Goal: Task Accomplishment & Management: Manage account settings

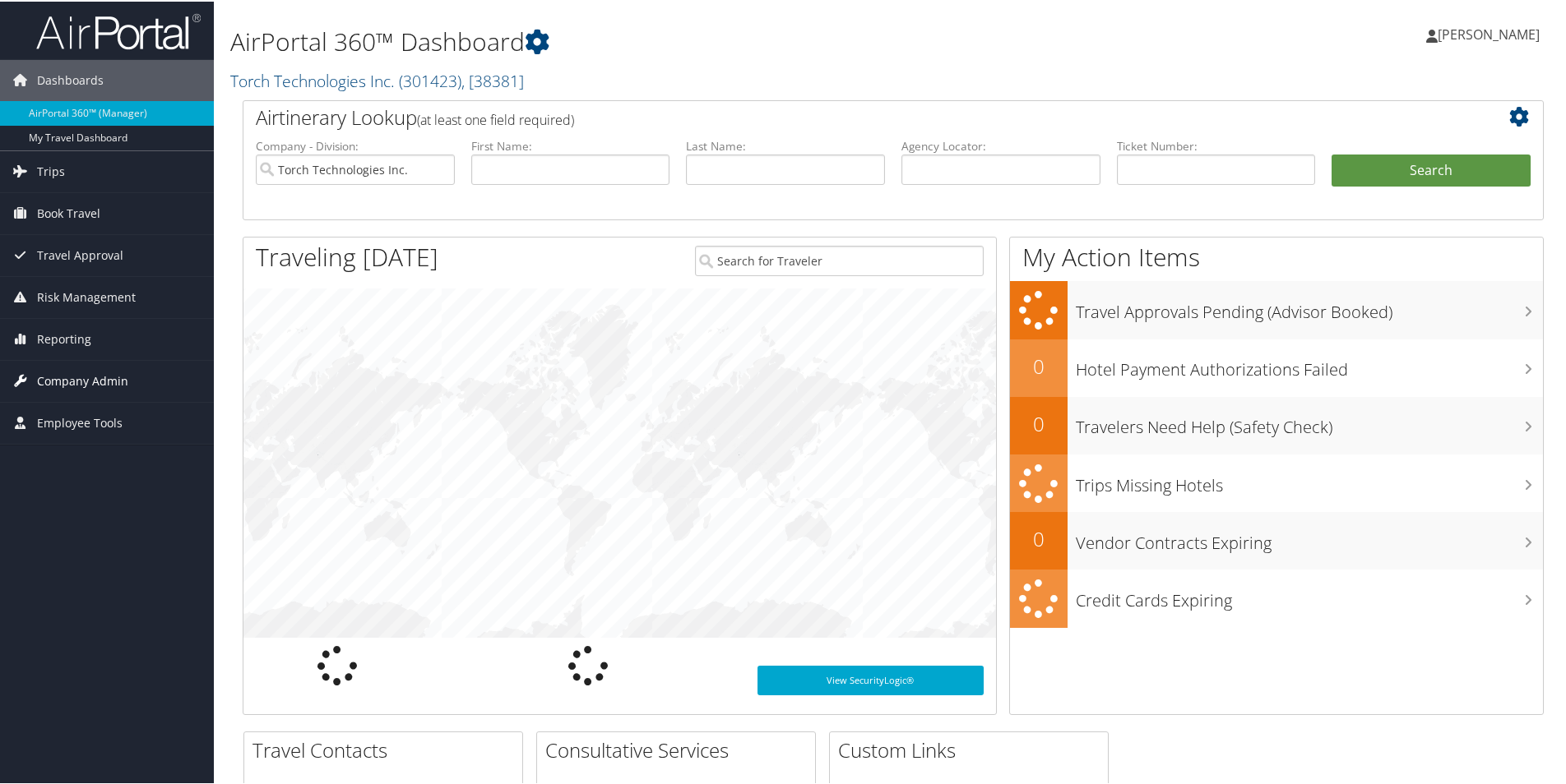
click at [101, 378] on span "Company Admin" at bounding box center [82, 380] width 92 height 42
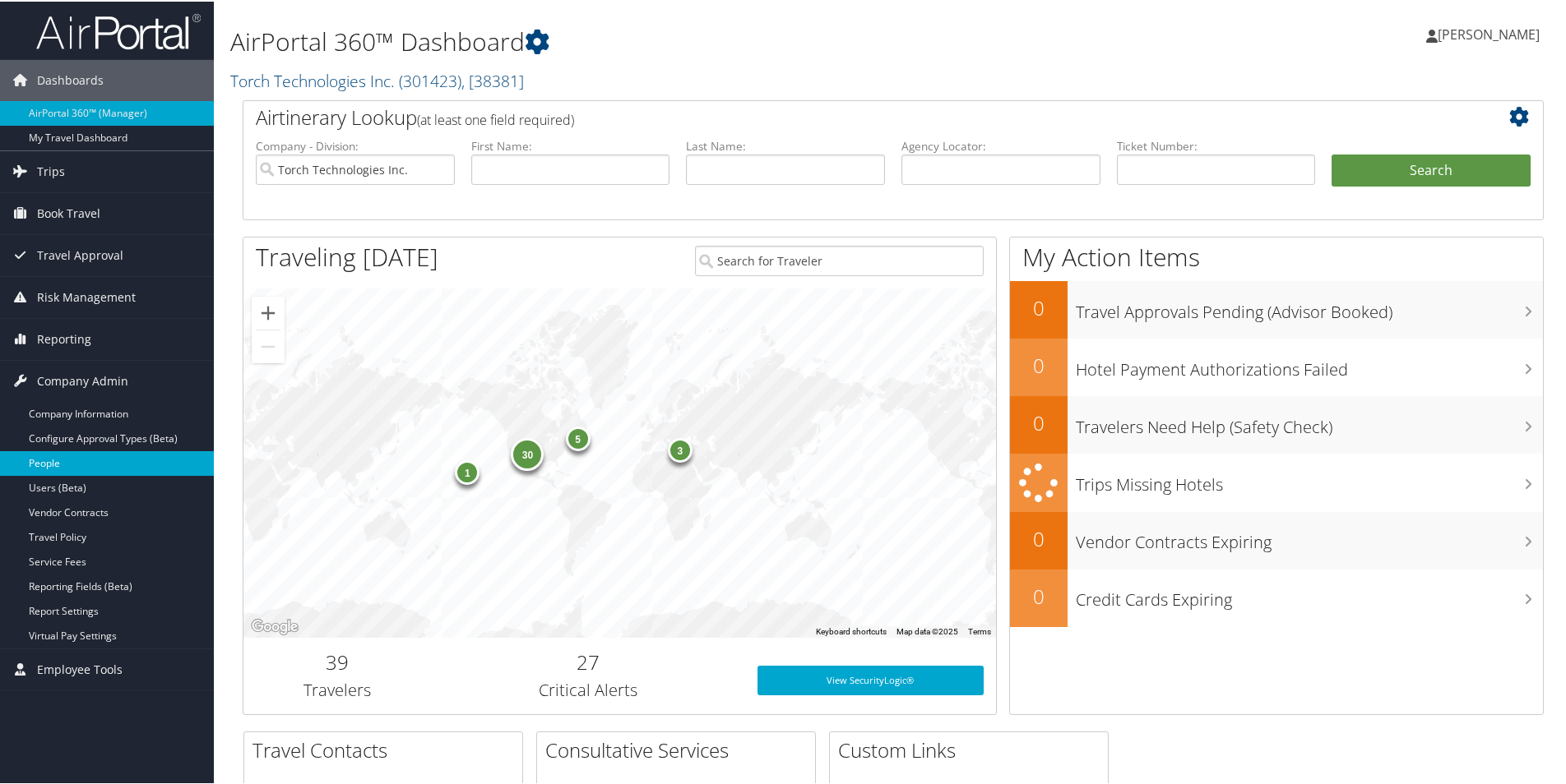
click at [53, 465] on link "People" at bounding box center [107, 462] width 214 height 25
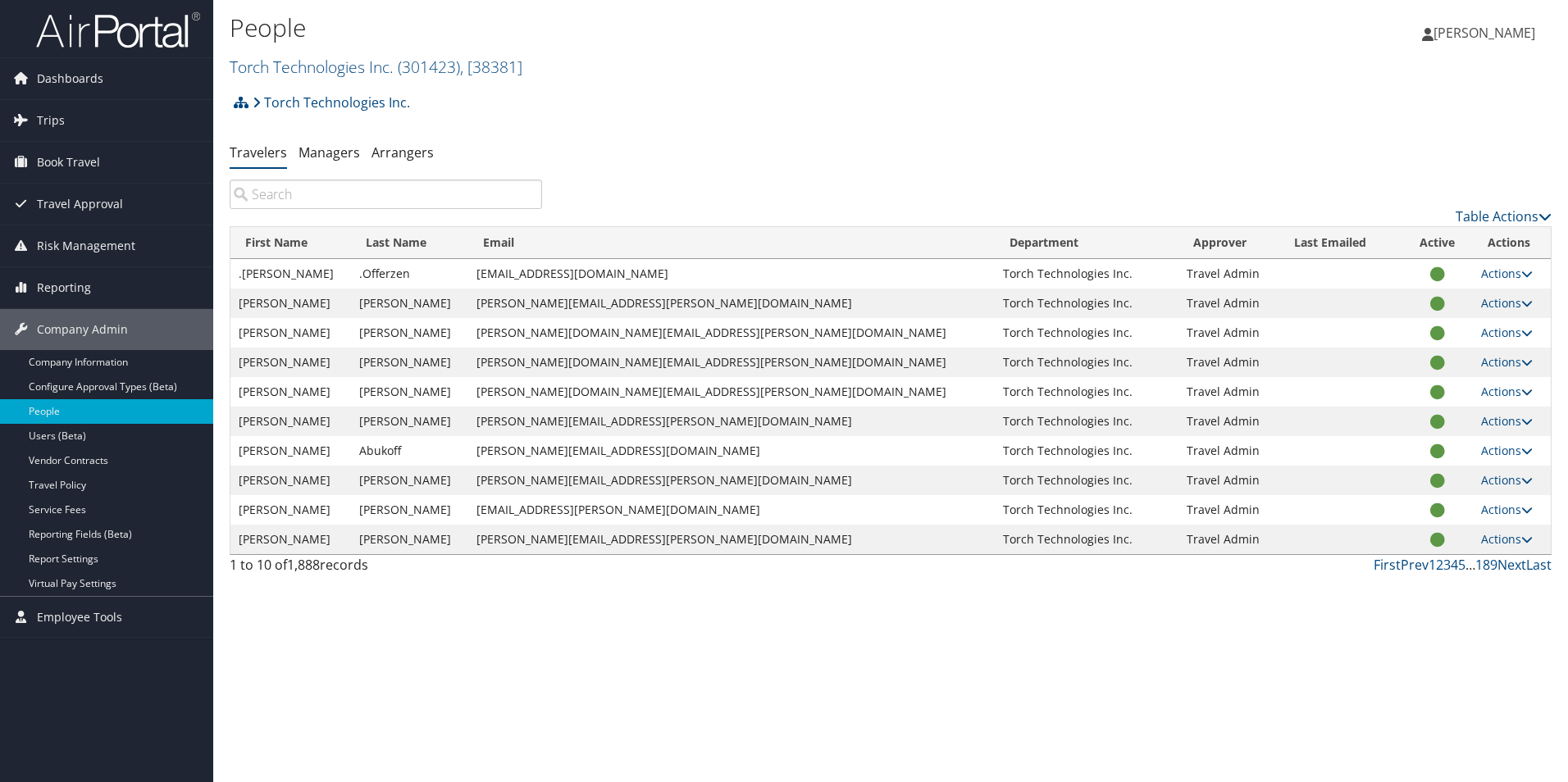
click at [363, 195] on input "search" at bounding box center [385, 194] width 312 height 29
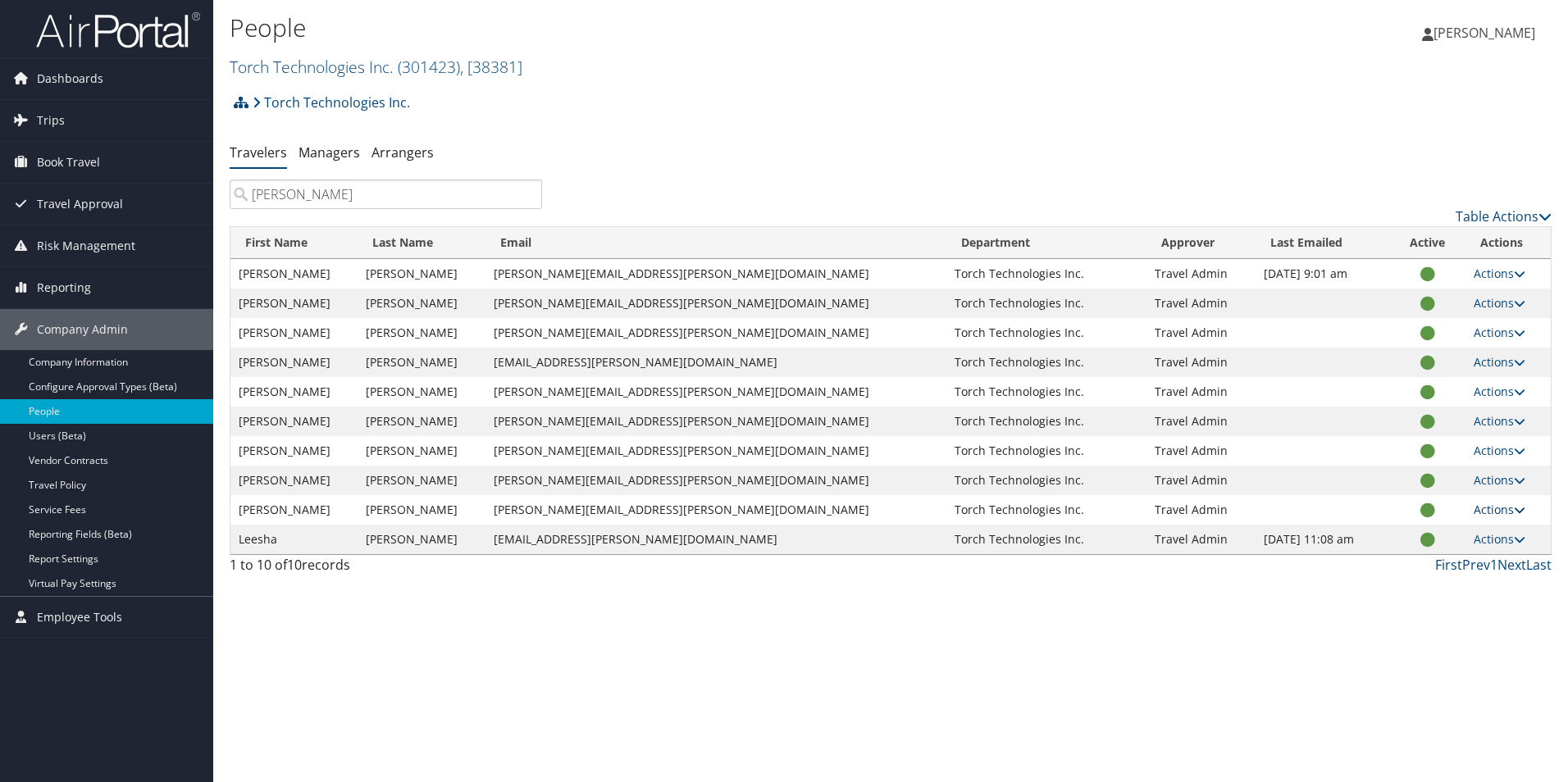
type input "jones"
click at [1500, 513] on link "Actions" at bounding box center [1498, 509] width 52 height 16
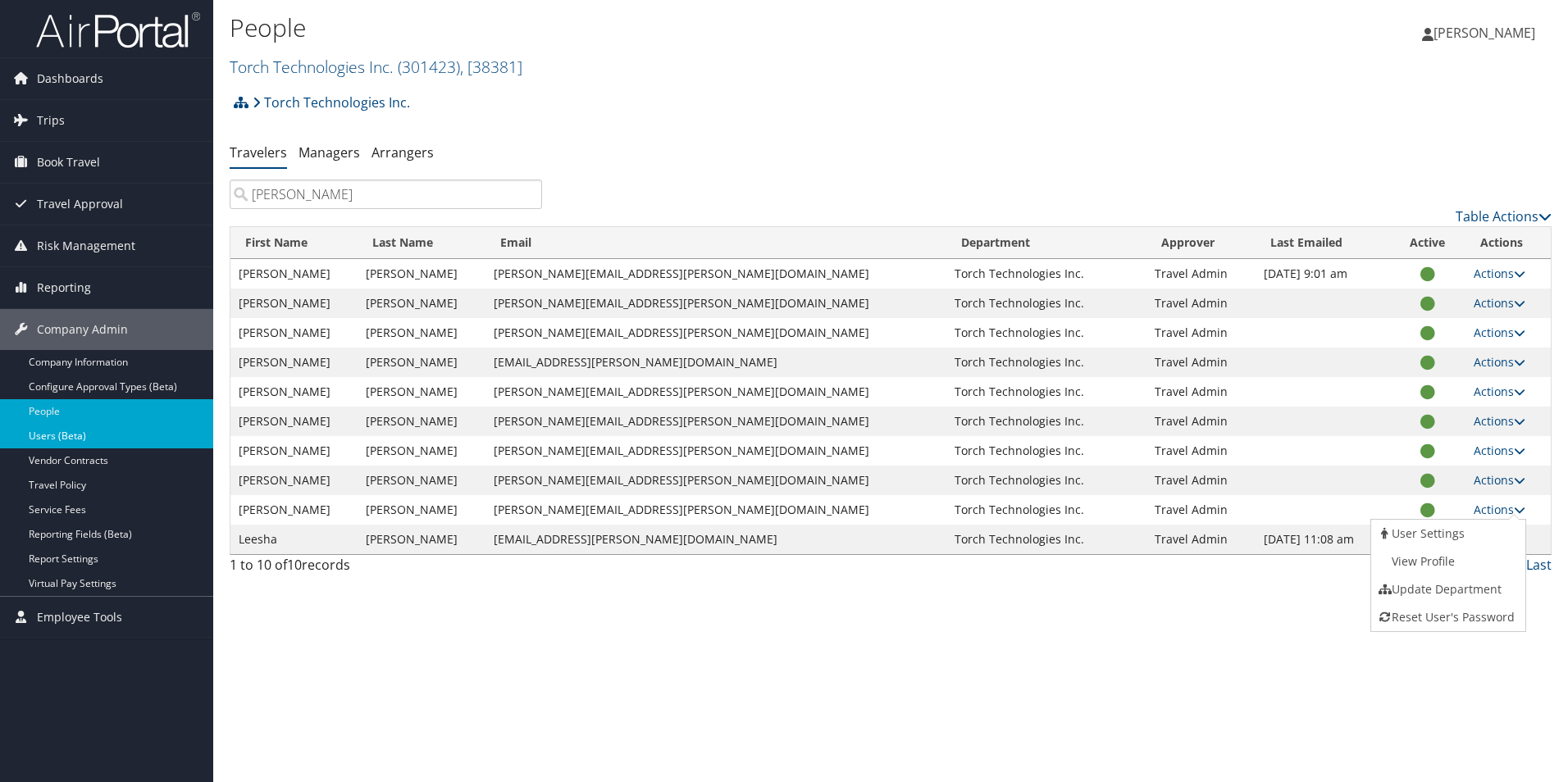
click at [48, 437] on link "Users (Beta)" at bounding box center [106, 436] width 213 height 24
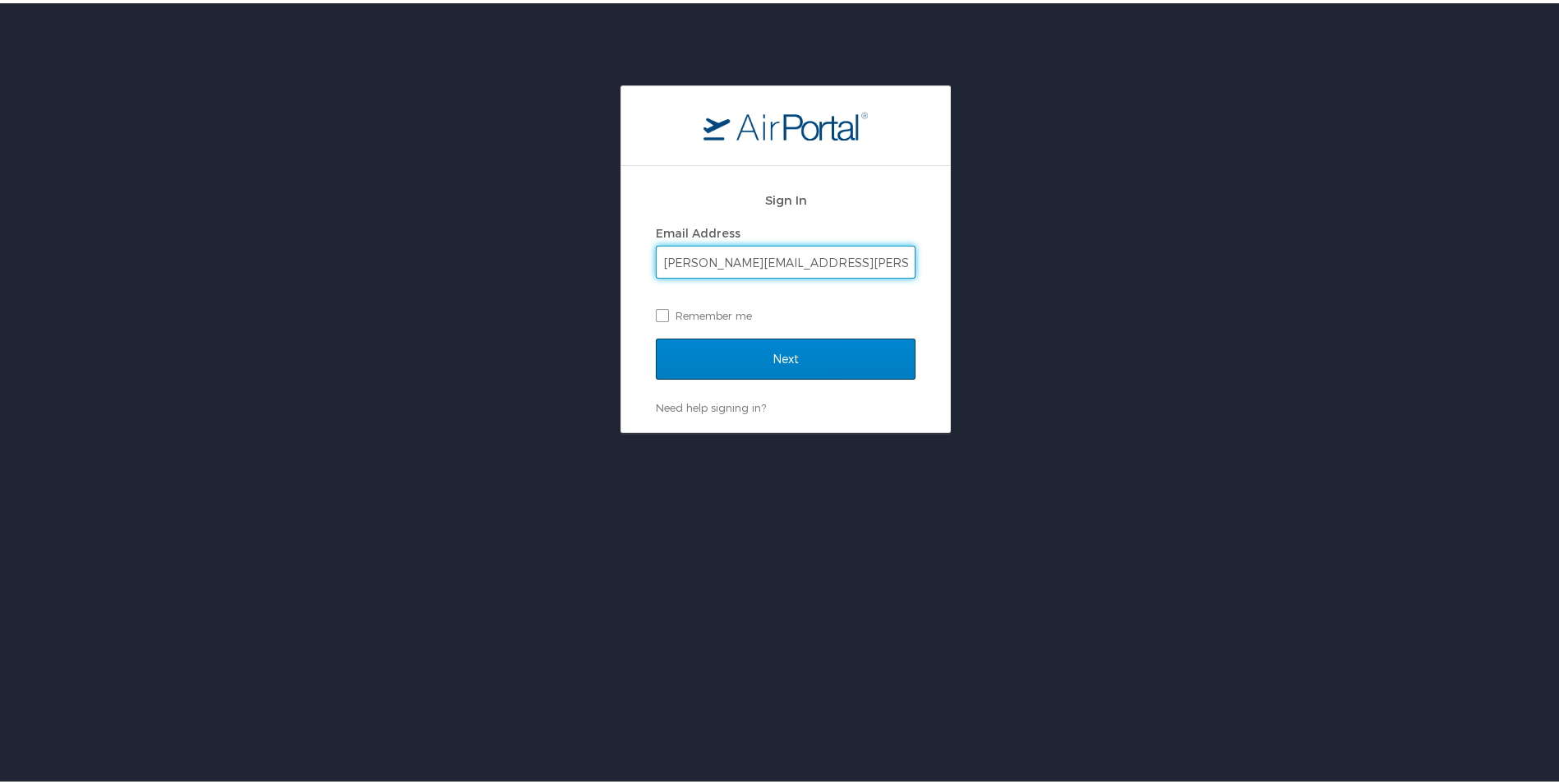
type input "[PERSON_NAME][EMAIL_ADDRESS][PERSON_NAME][DOMAIN_NAME]"
click at [777, 360] on input "Next" at bounding box center [785, 356] width 260 height 42
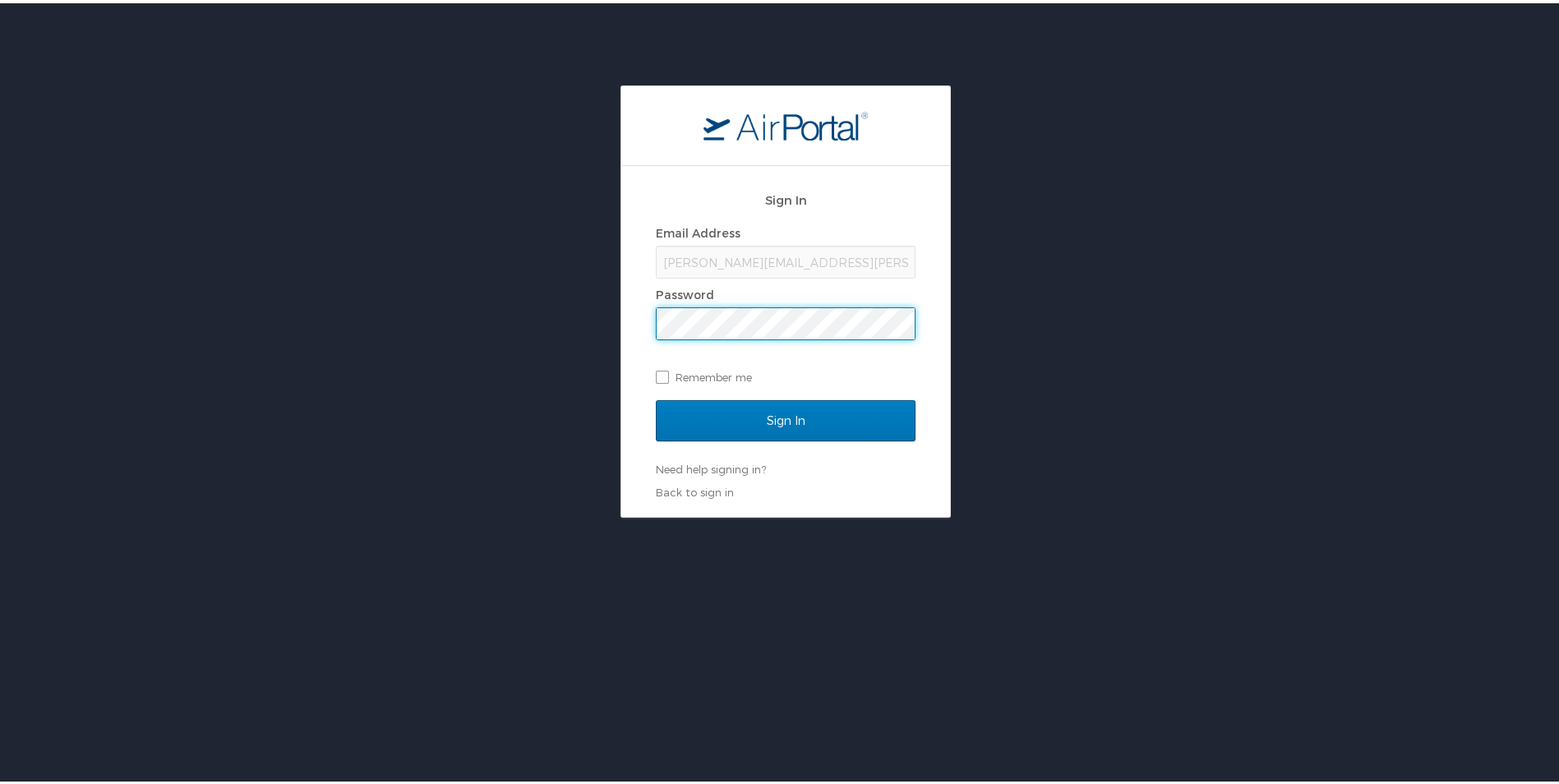
click at [656, 397] on input "Sign In" at bounding box center [785, 418] width 260 height 42
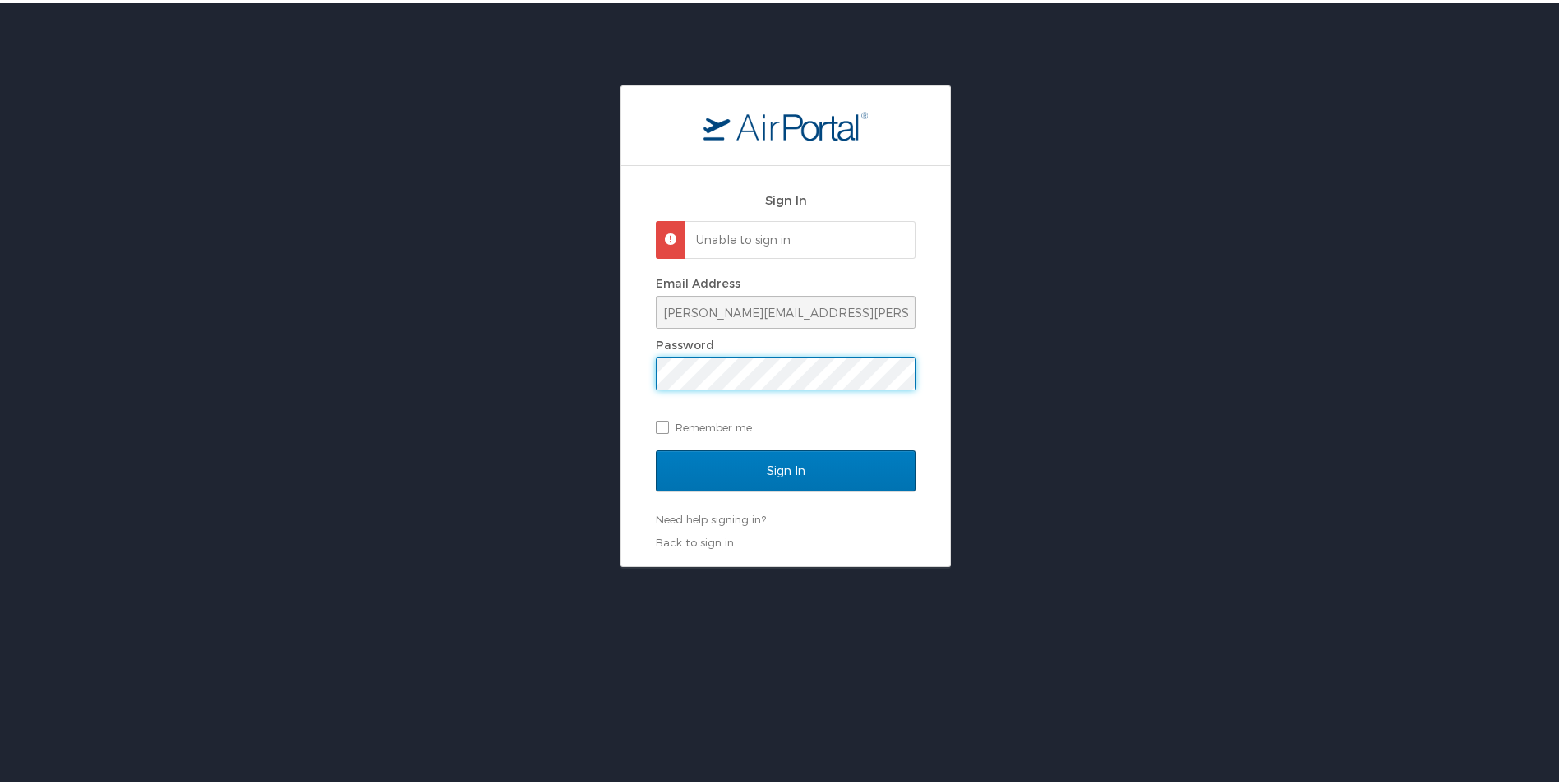
click at [596, 384] on div "Sign In Unable to sign in Email Address erin.clemons@torchtechnologies.com Pass…" at bounding box center [786, 323] width 1572 height 482
click at [656, 447] on input "Sign In" at bounding box center [785, 468] width 260 height 42
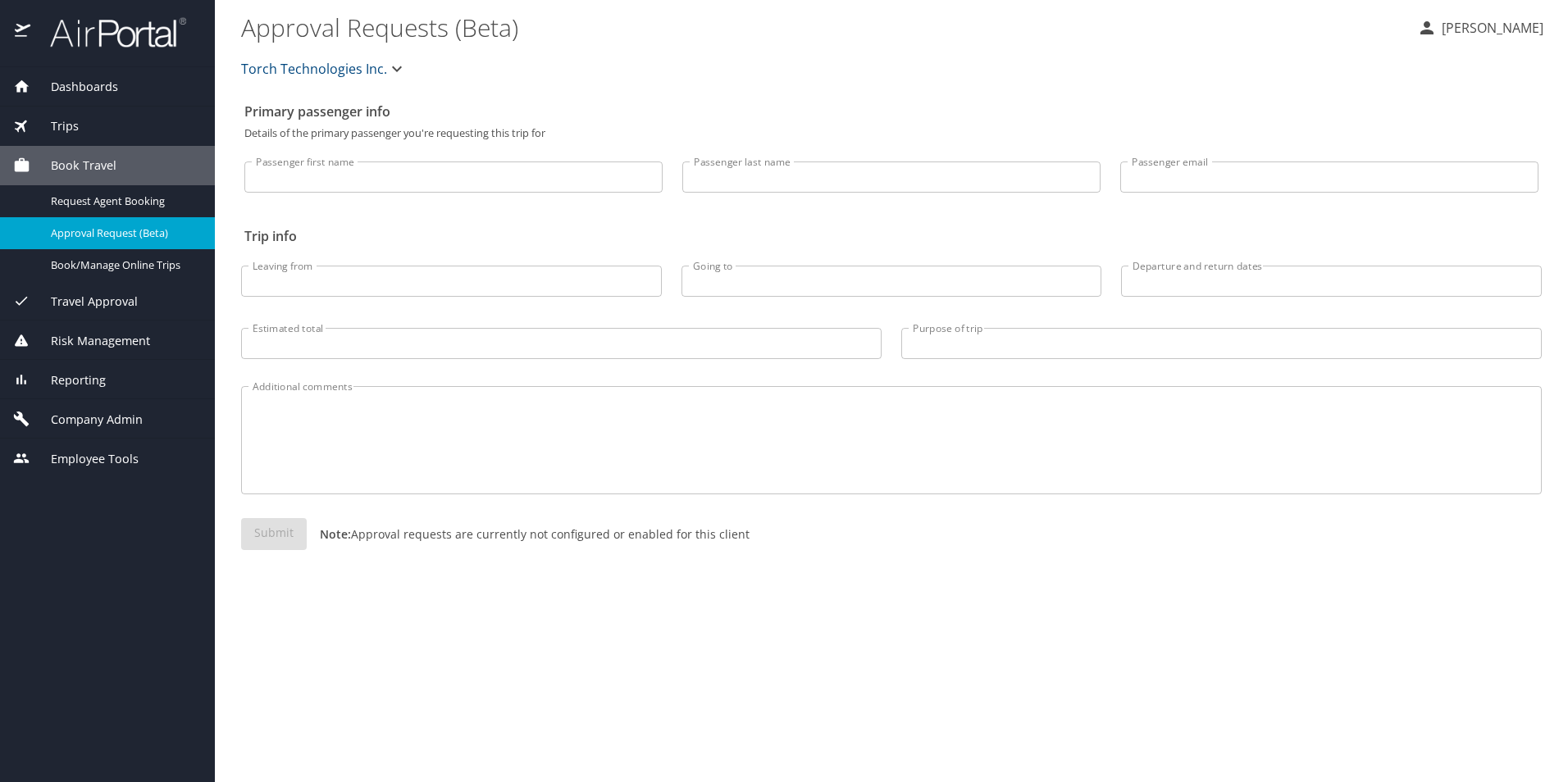
click at [79, 421] on span "Company Admin" at bounding box center [86, 419] width 112 height 18
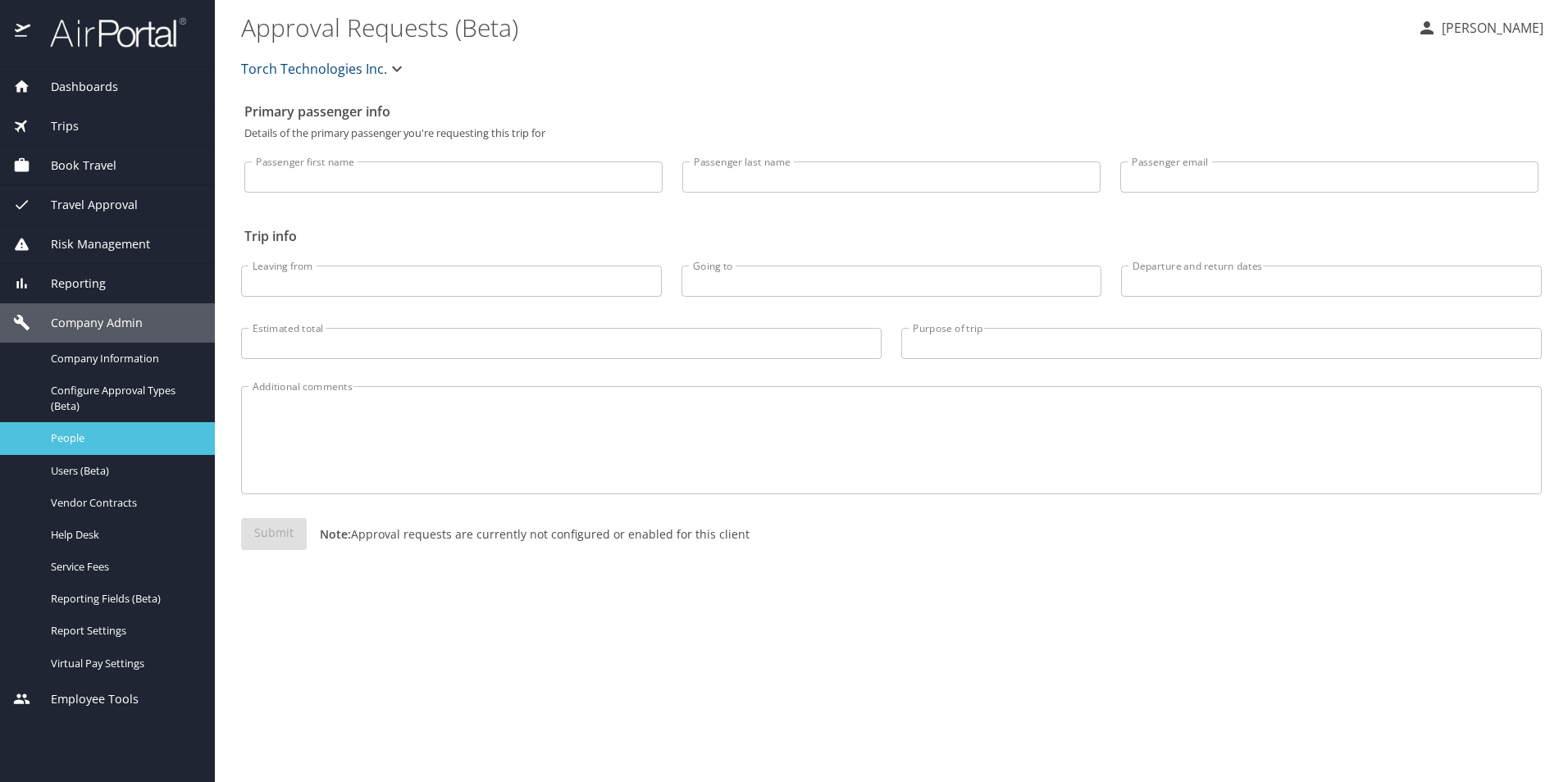
click at [75, 445] on span "People" at bounding box center [122, 438] width 144 height 16
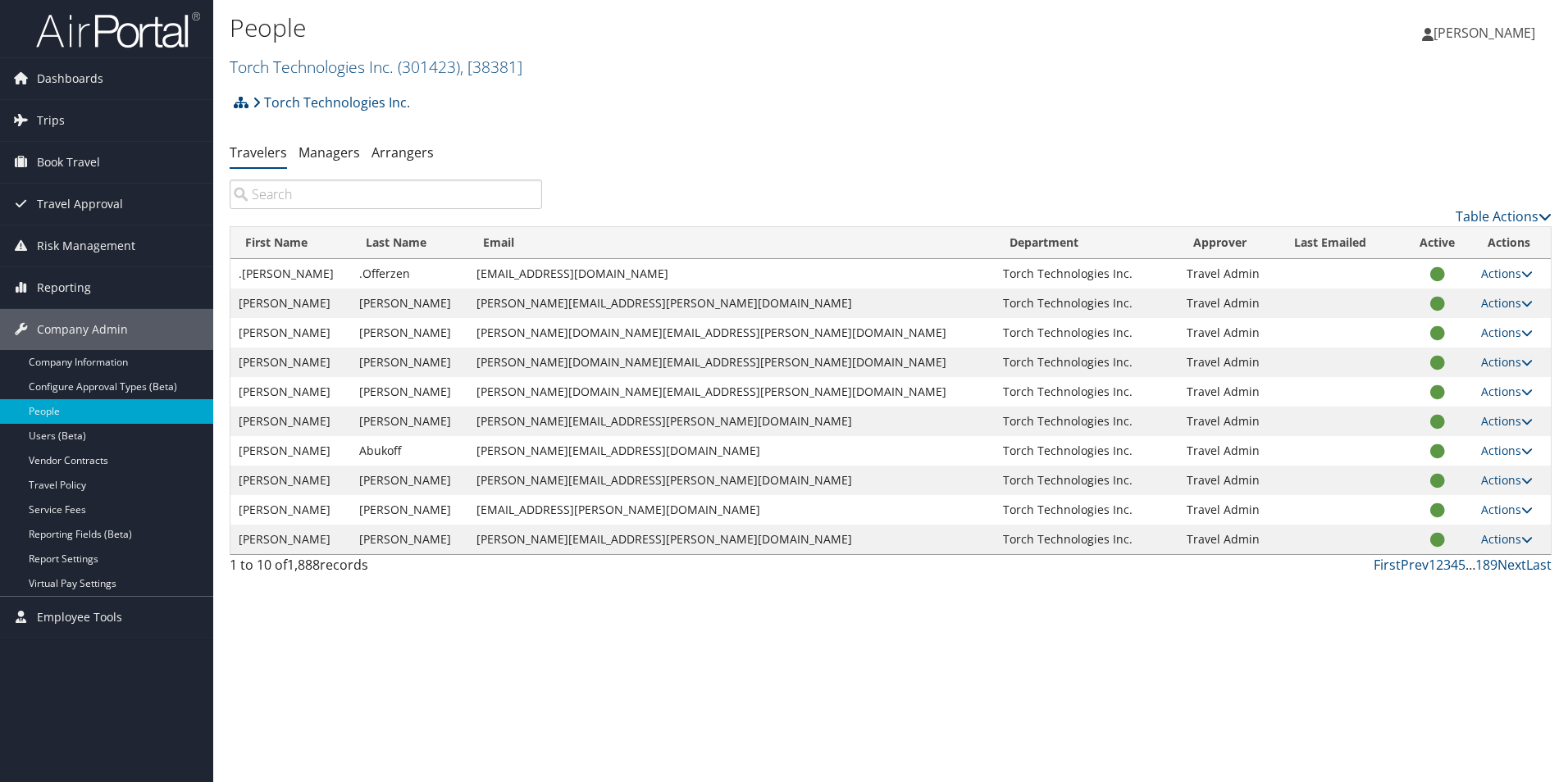
click at [380, 185] on input "search" at bounding box center [385, 194] width 312 height 29
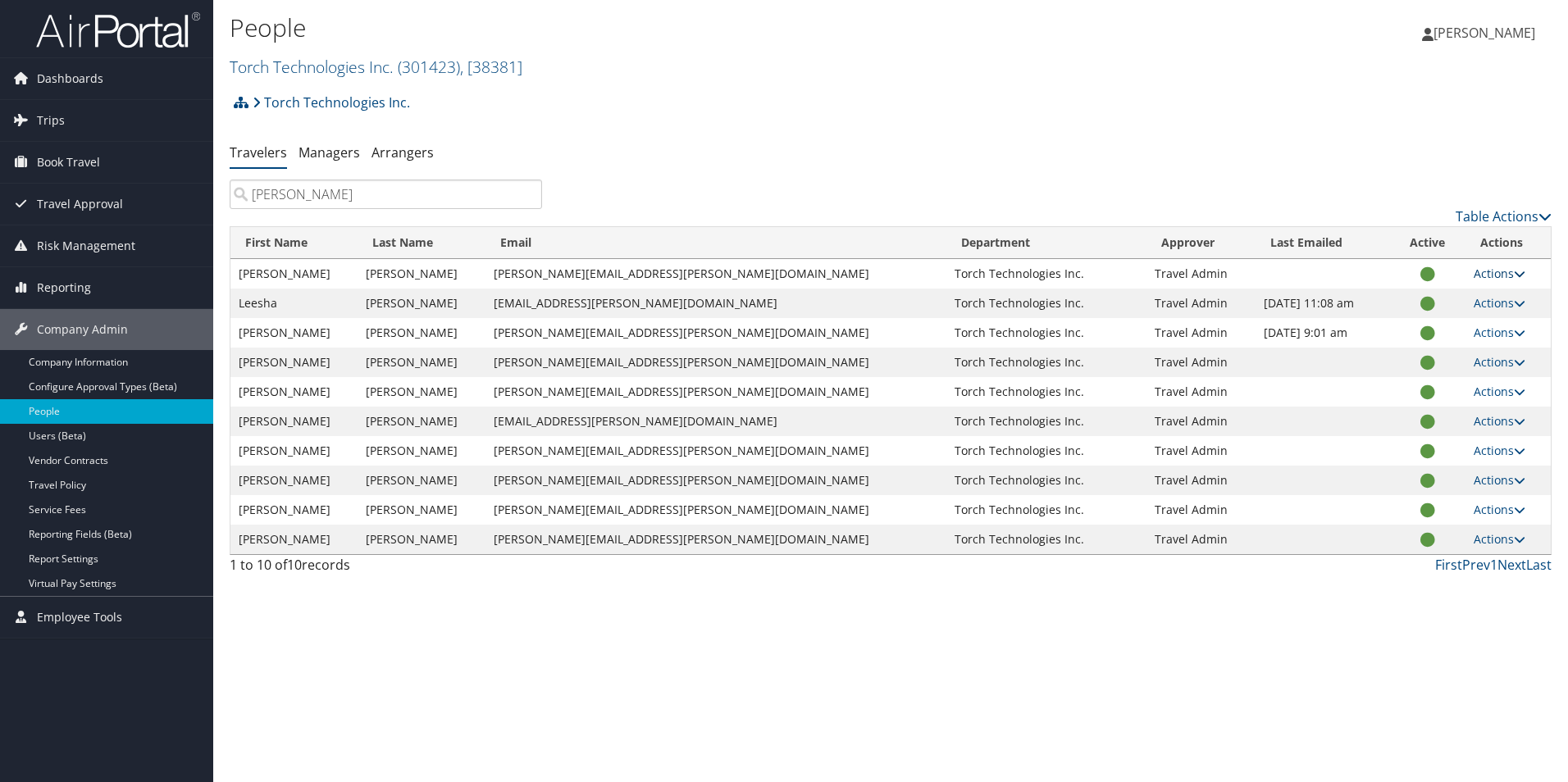
type input "[PERSON_NAME]"
click at [1494, 274] on link "Actions" at bounding box center [1498, 273] width 52 height 16
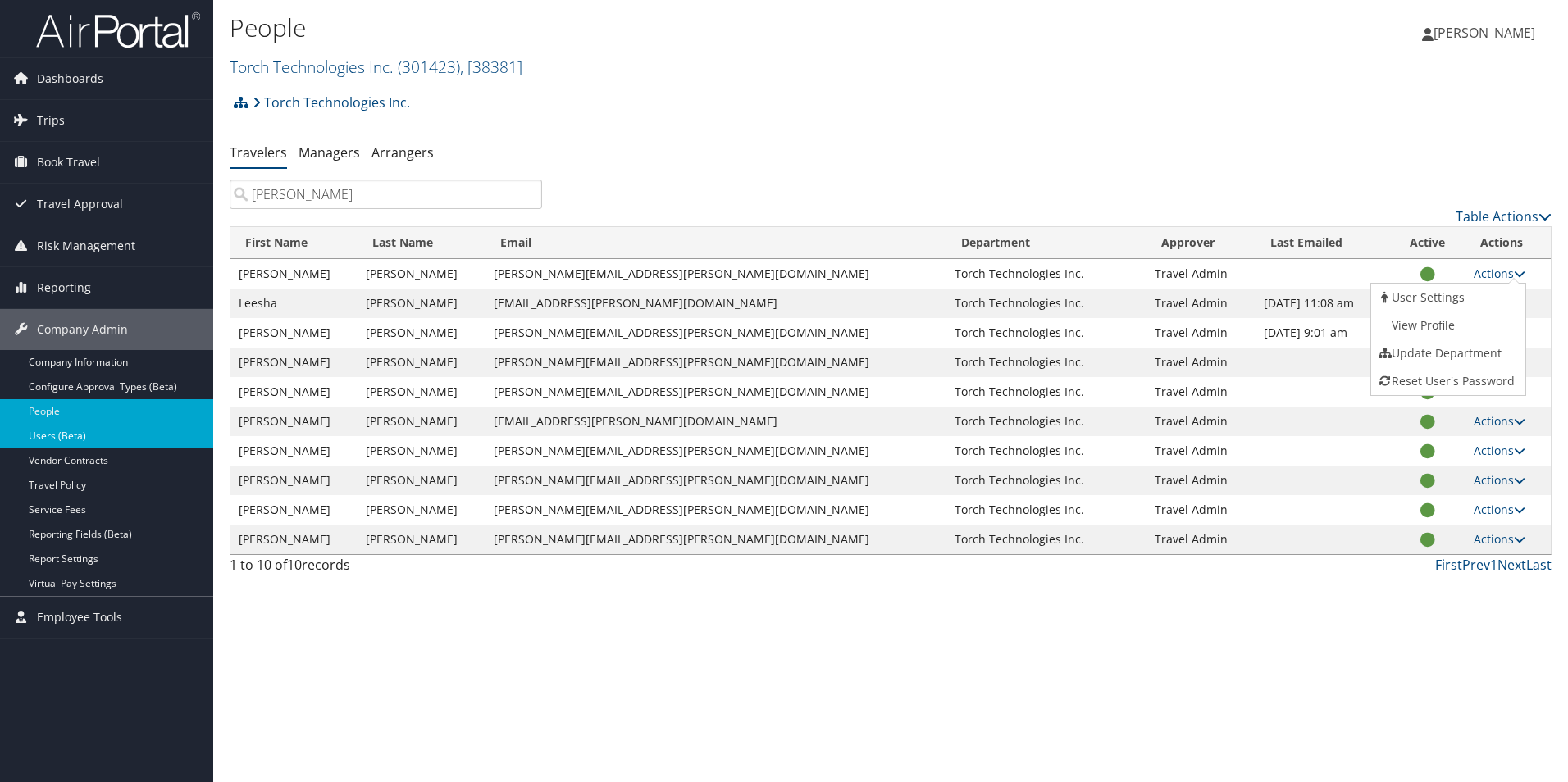
click at [52, 441] on link "Users (Beta)" at bounding box center [106, 436] width 213 height 24
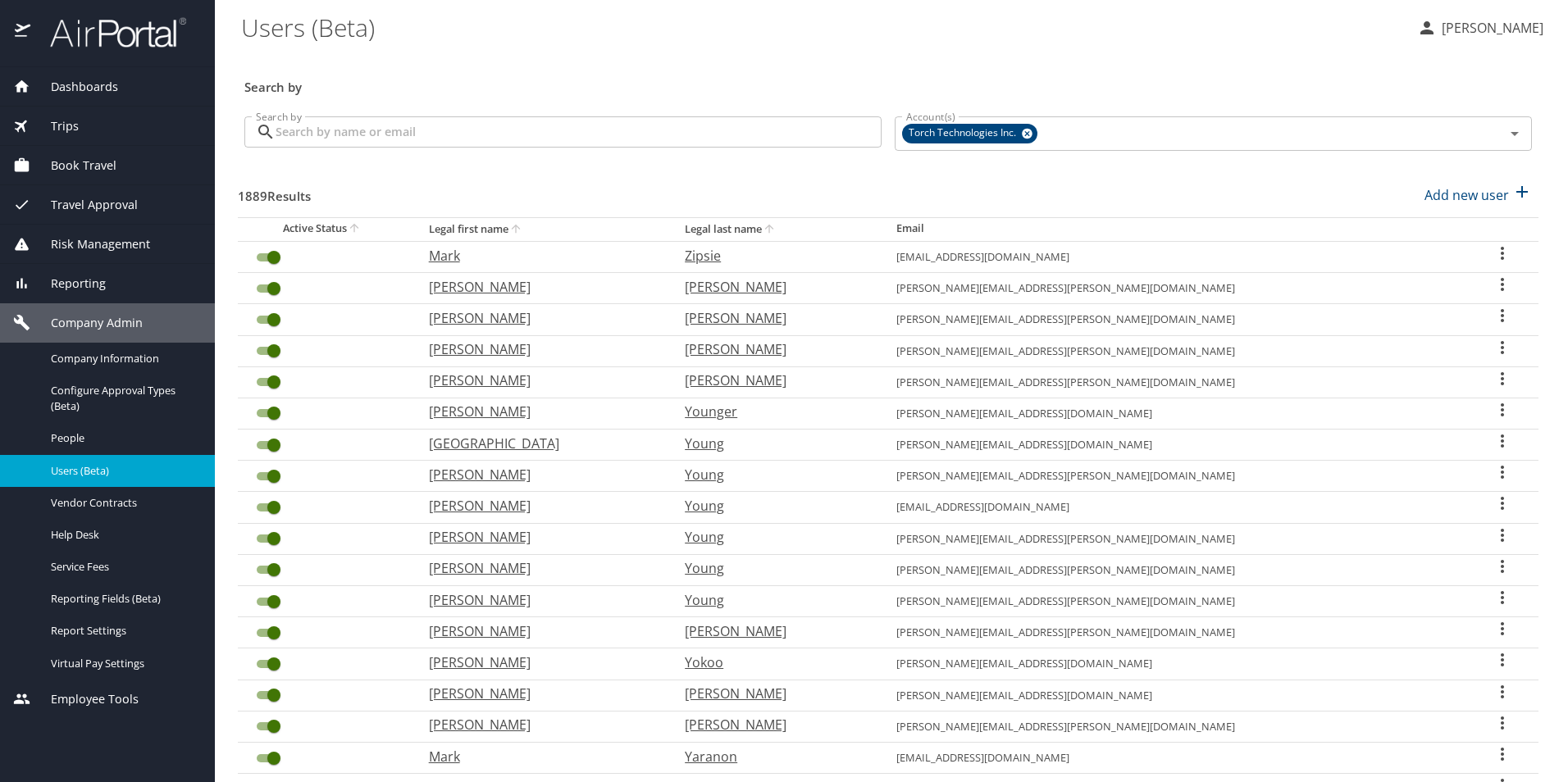
click at [394, 132] on input "Search by" at bounding box center [578, 132] width 606 height 31
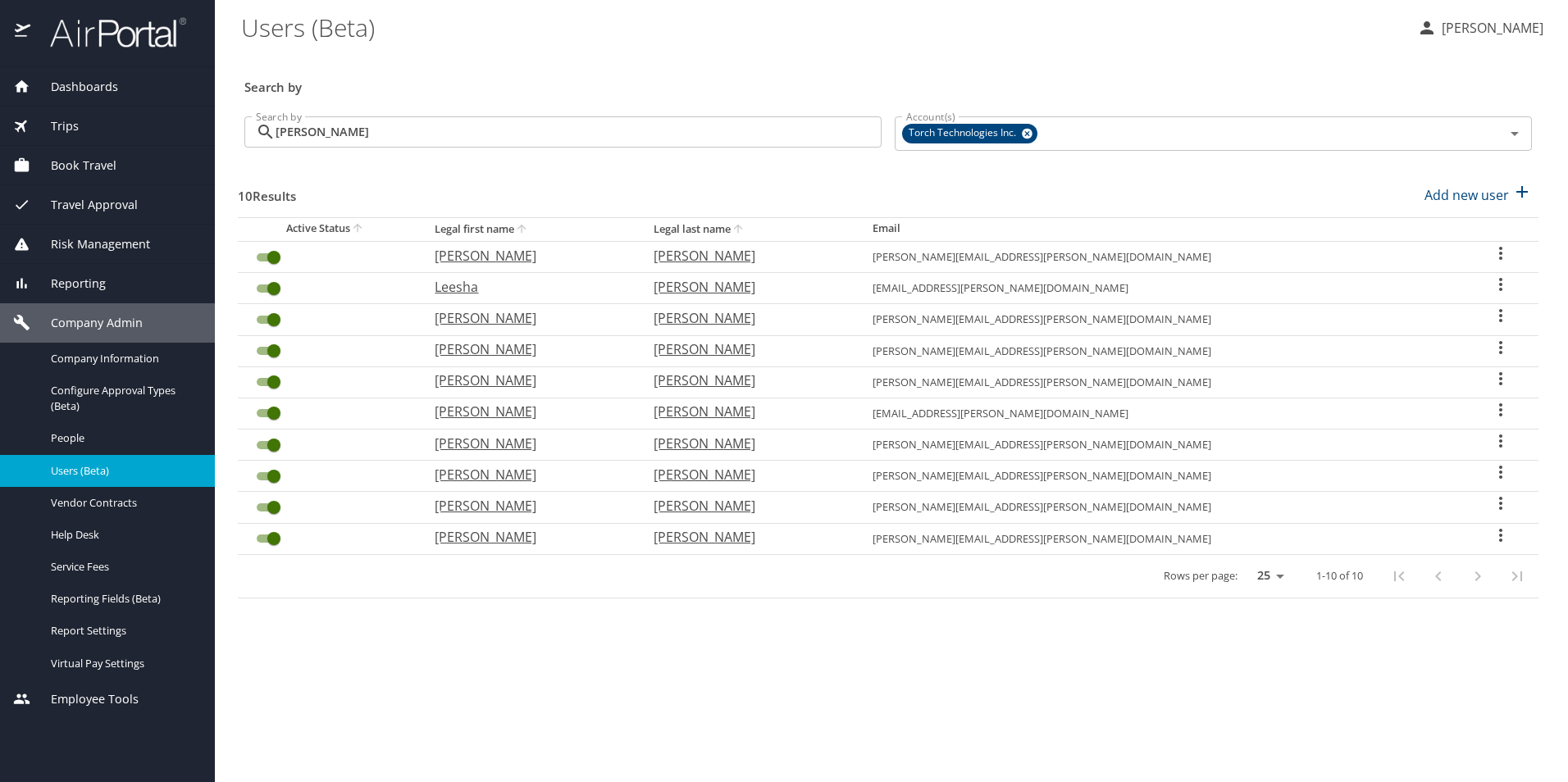
click at [1493, 537] on icon "User Search Table" at bounding box center [1500, 535] width 20 height 20
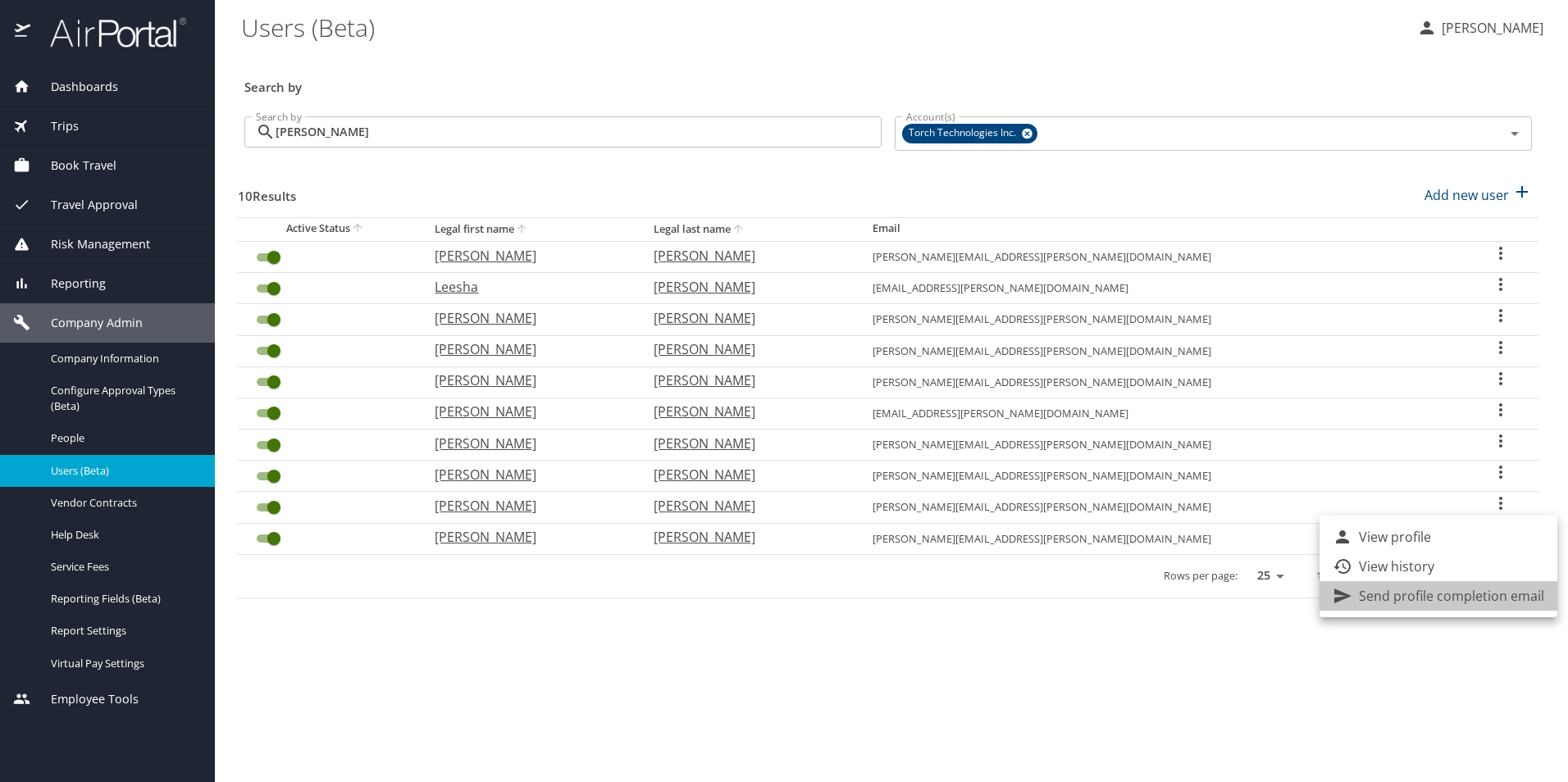
click at [1478, 602] on p "Send profile completion email" at bounding box center [1451, 595] width 186 height 20
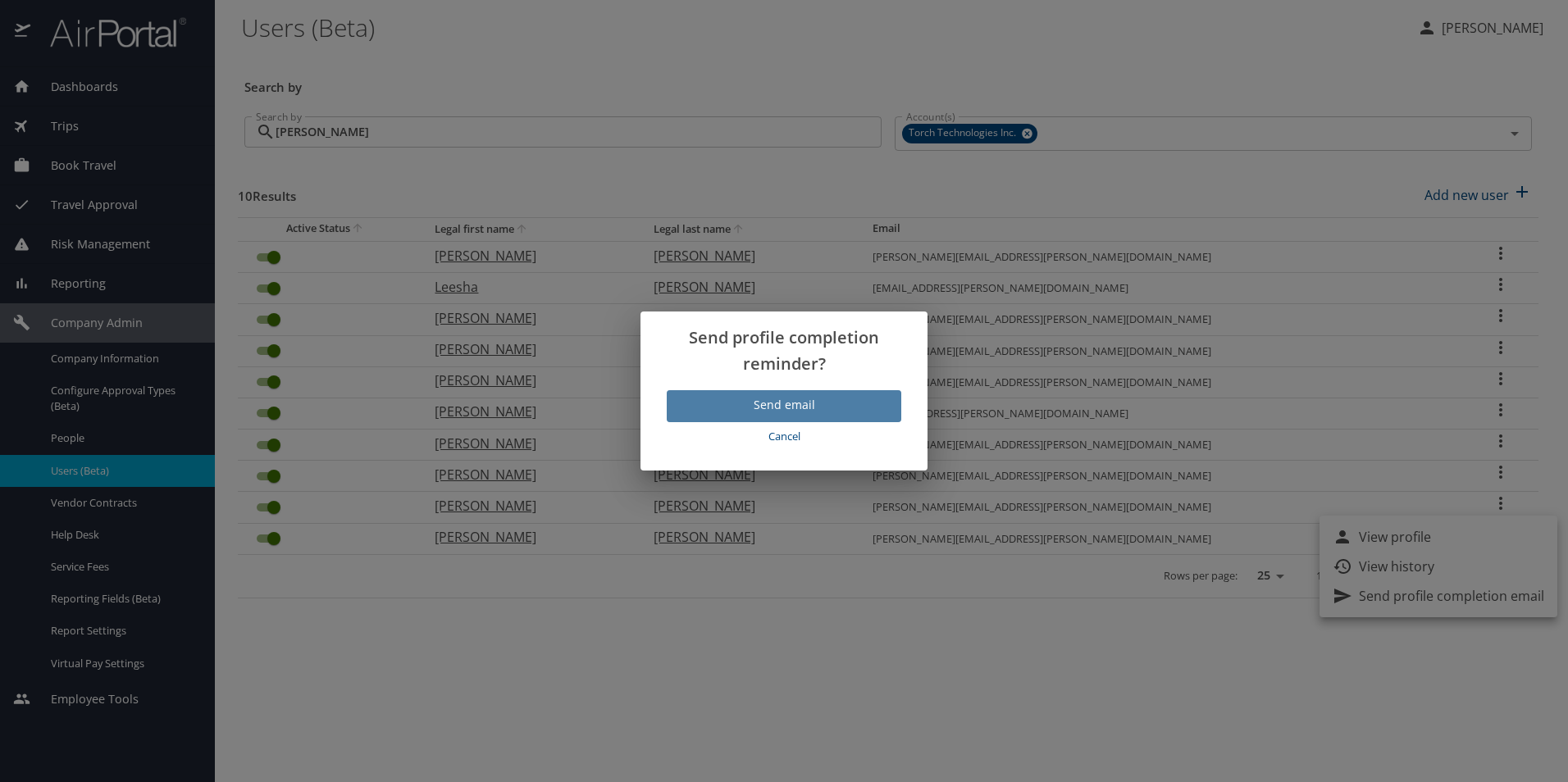
click at [779, 405] on span "Send email" at bounding box center [783, 405] width 208 height 21
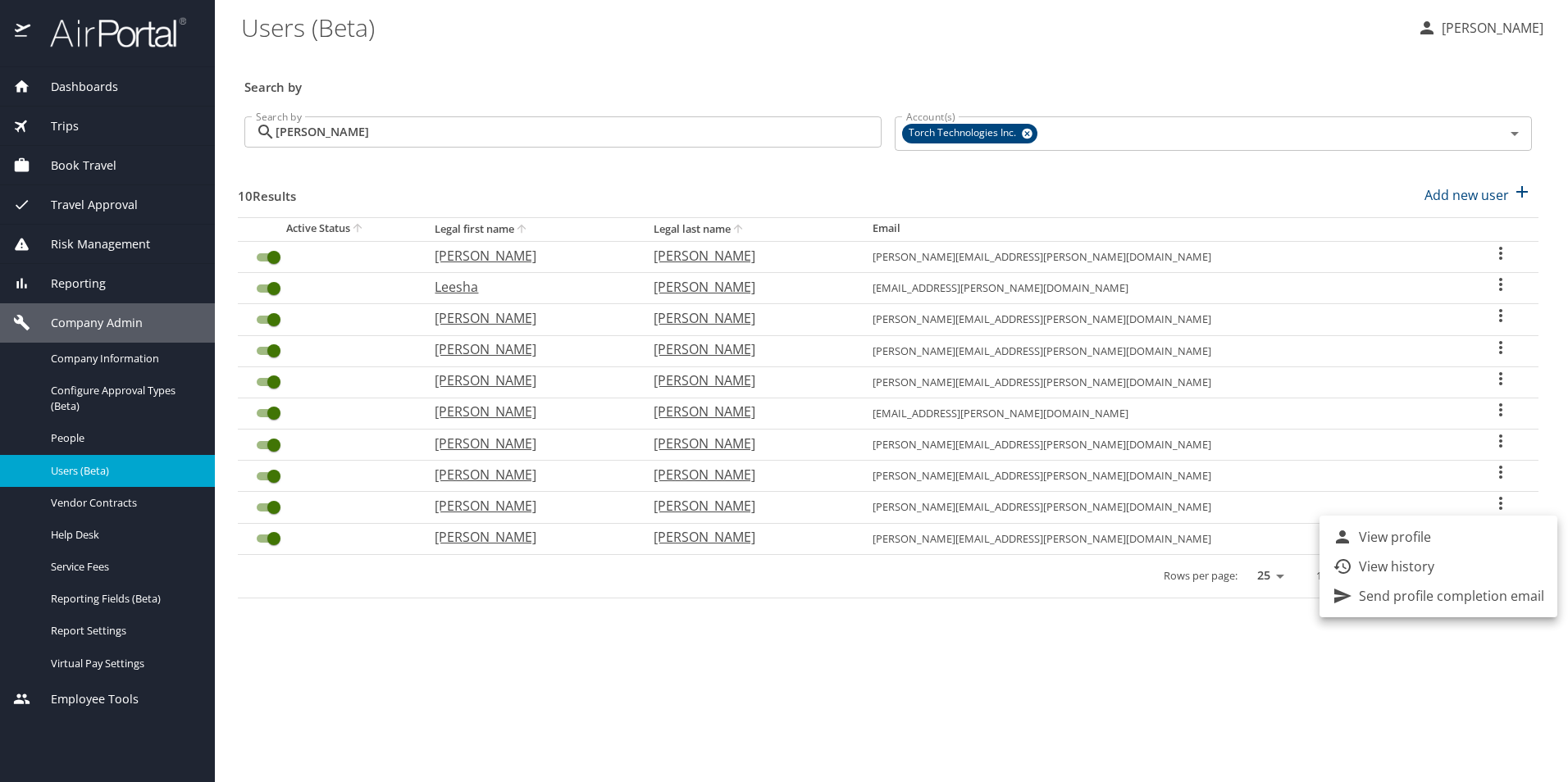
click at [1251, 690] on div at bounding box center [784, 391] width 1568 height 782
click at [580, 132] on input "jones" at bounding box center [578, 132] width 606 height 31
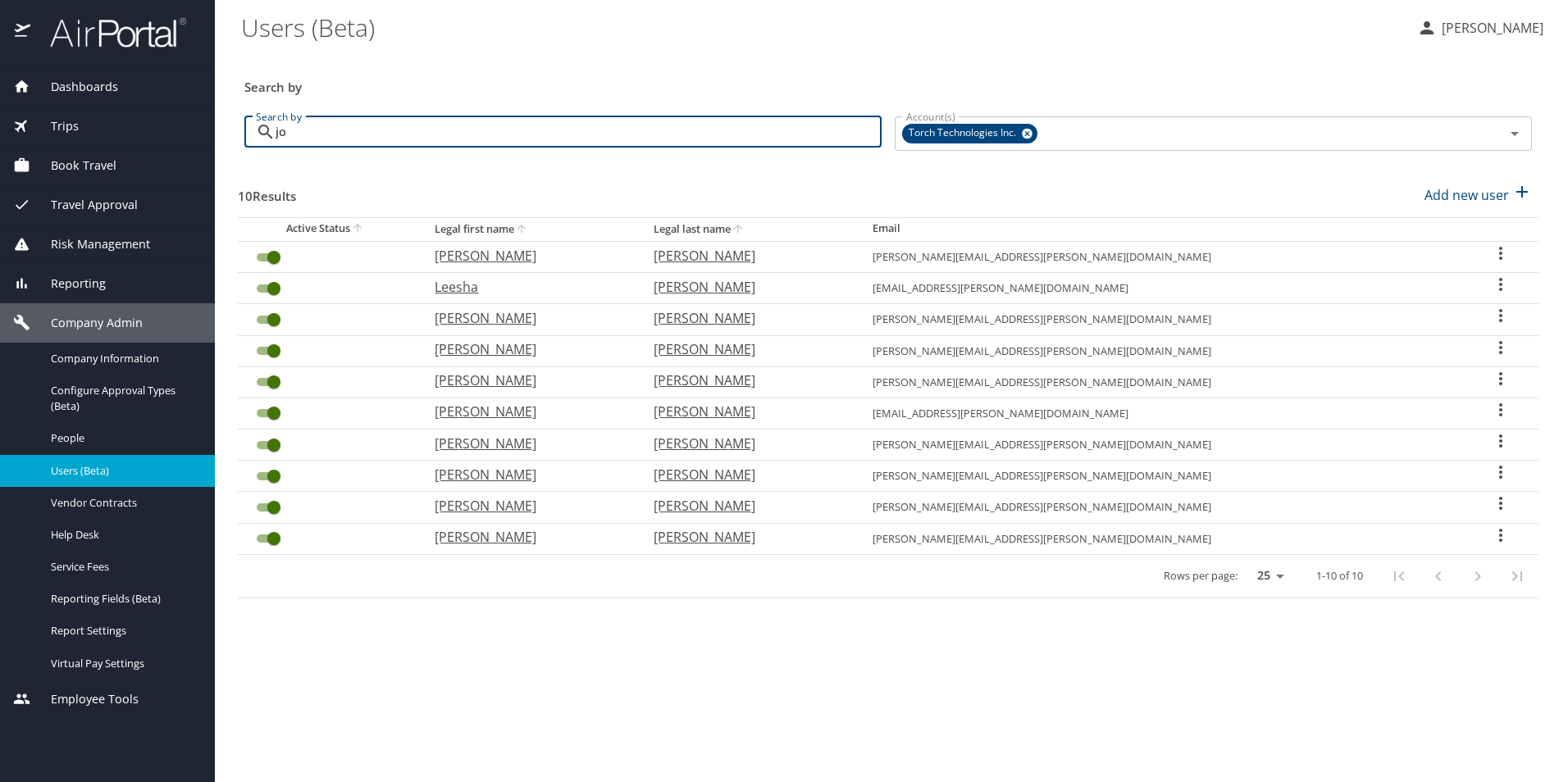
type input "j"
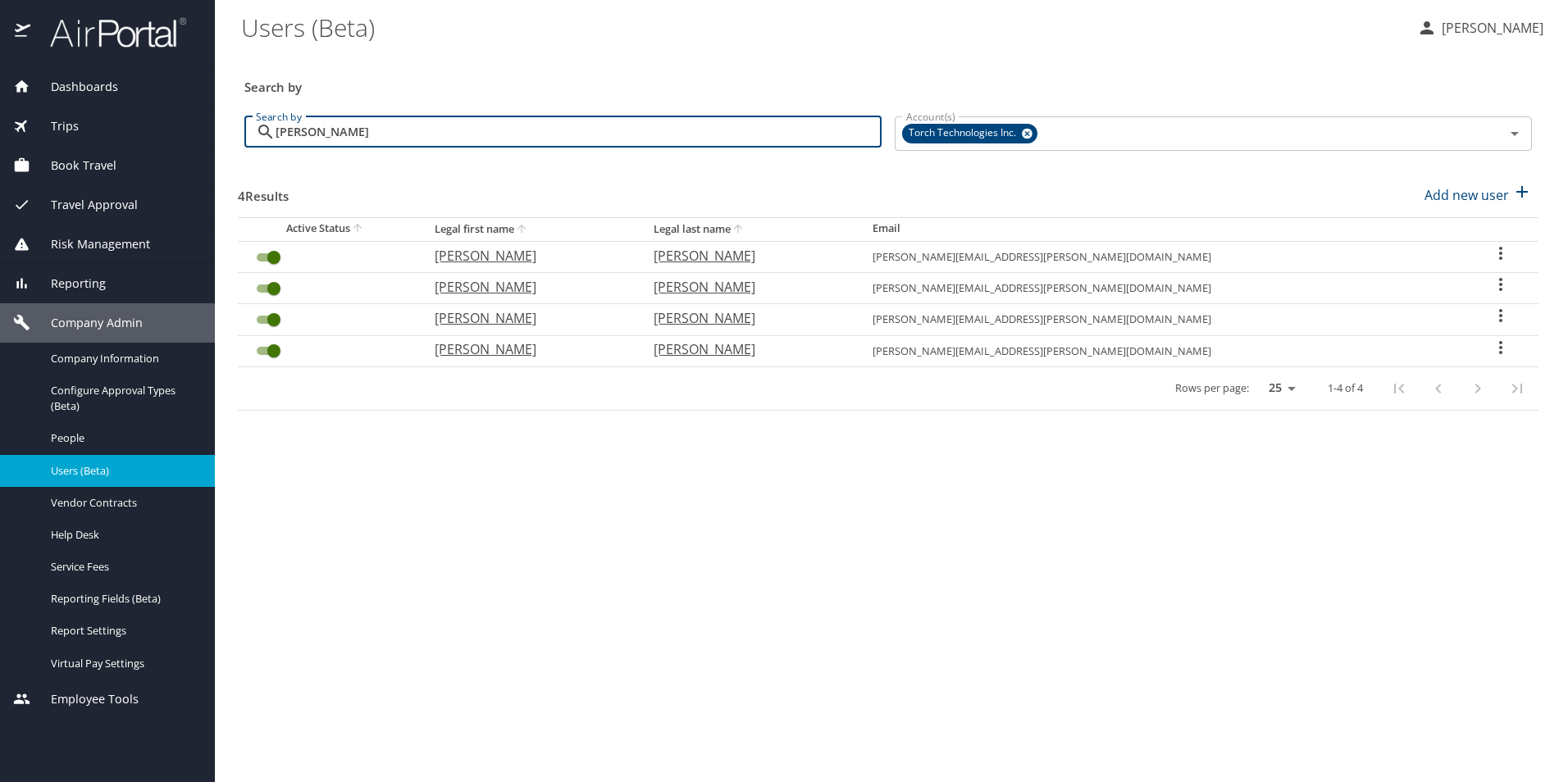
type input "clemons"
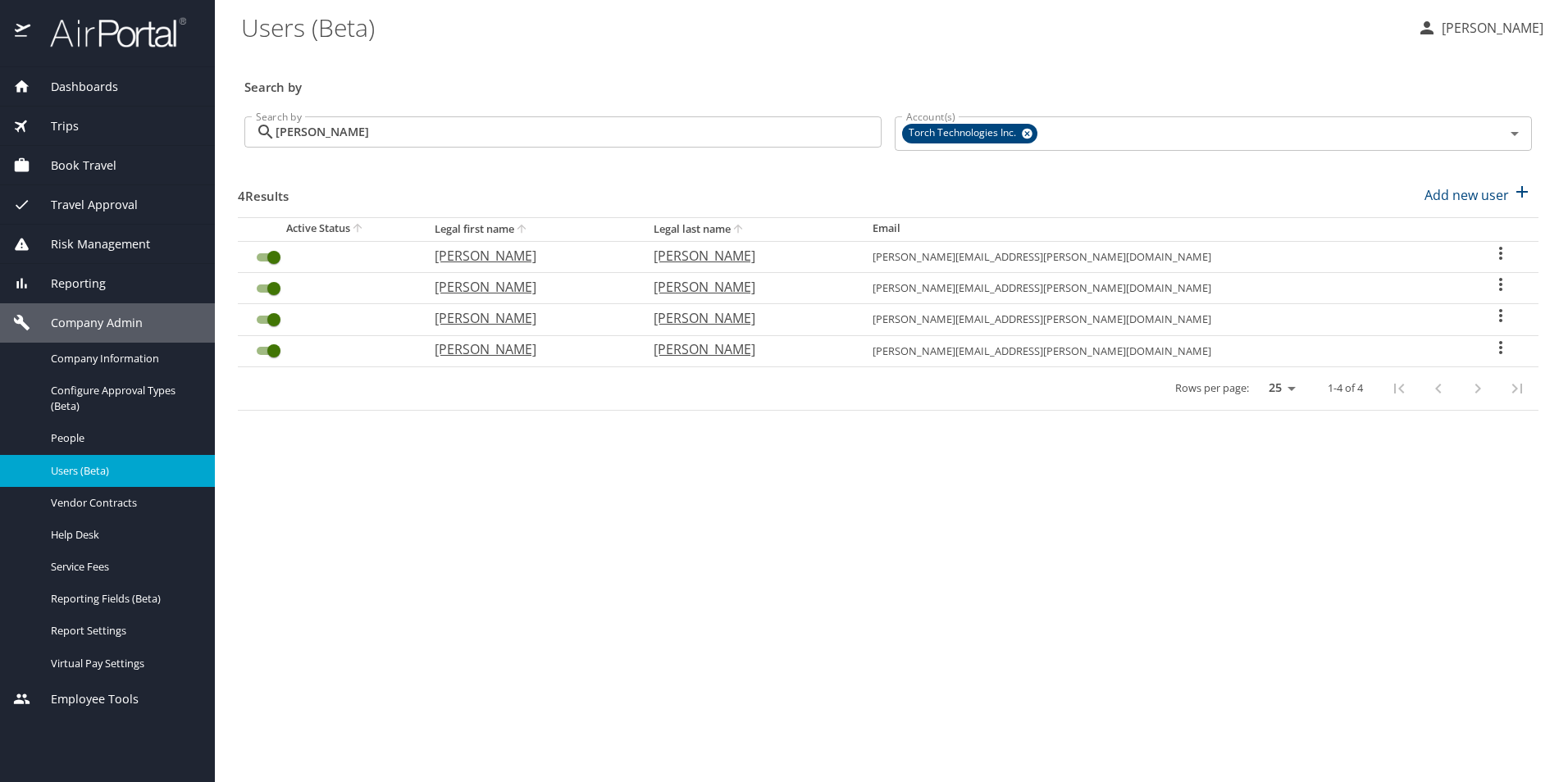
click at [1492, 354] on icon "User Search Table" at bounding box center [1500, 347] width 20 height 20
click at [1470, 418] on li "Send profile completion email" at bounding box center [1438, 408] width 237 height 29
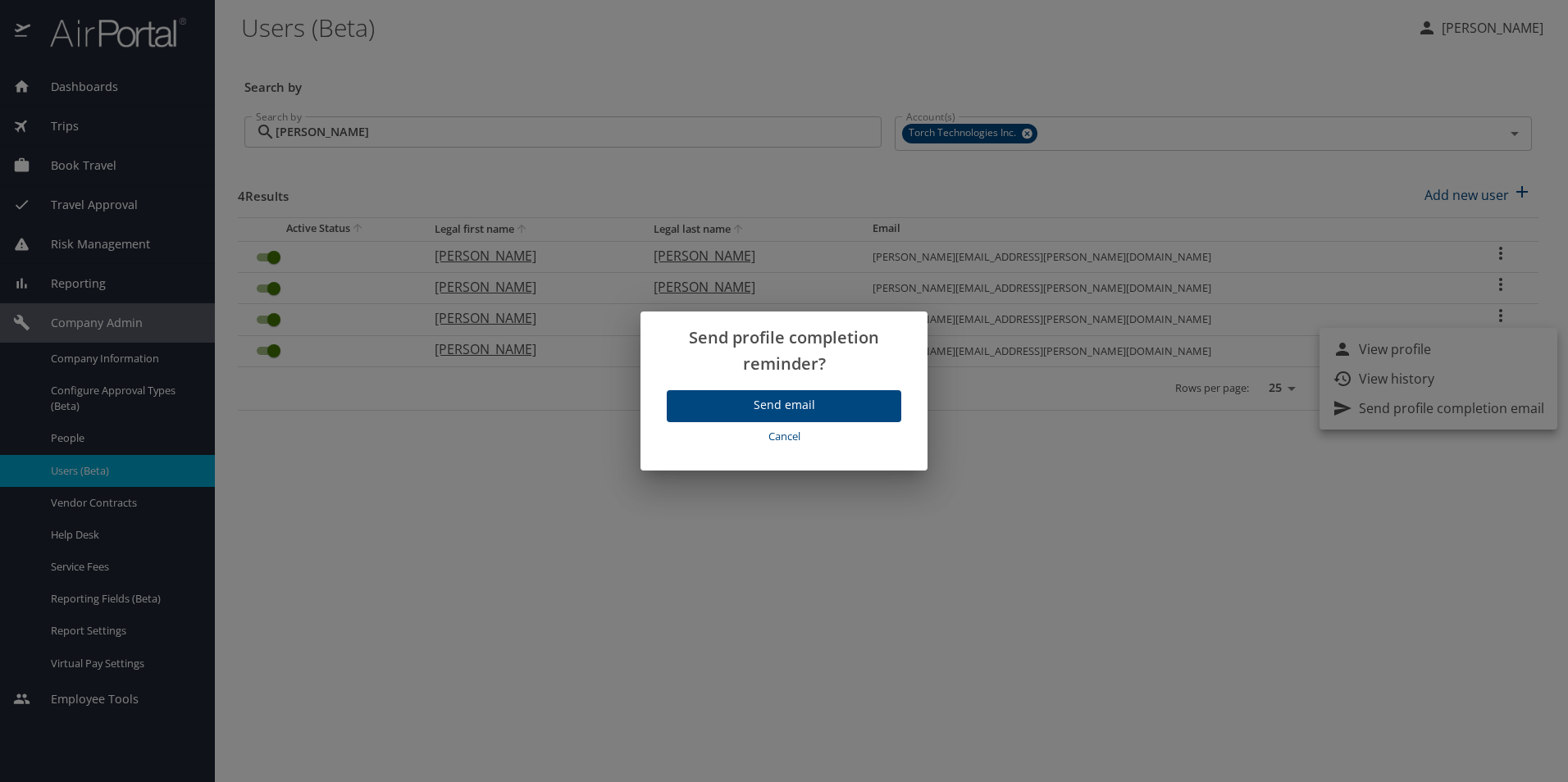
click at [782, 407] on span "Send email" at bounding box center [783, 405] width 208 height 21
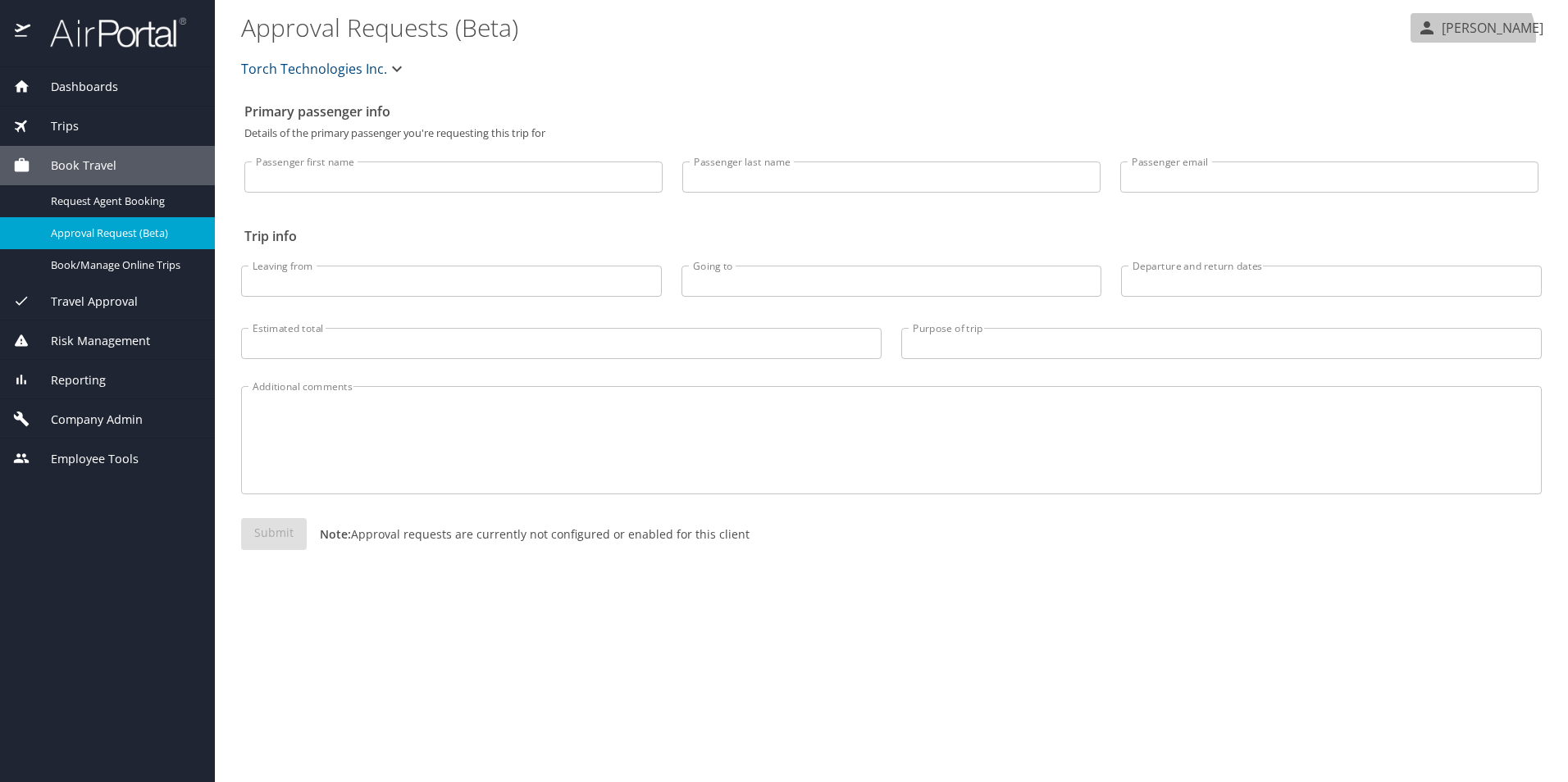
click at [1492, 37] on p "[PERSON_NAME]" at bounding box center [1489, 27] width 106 height 20
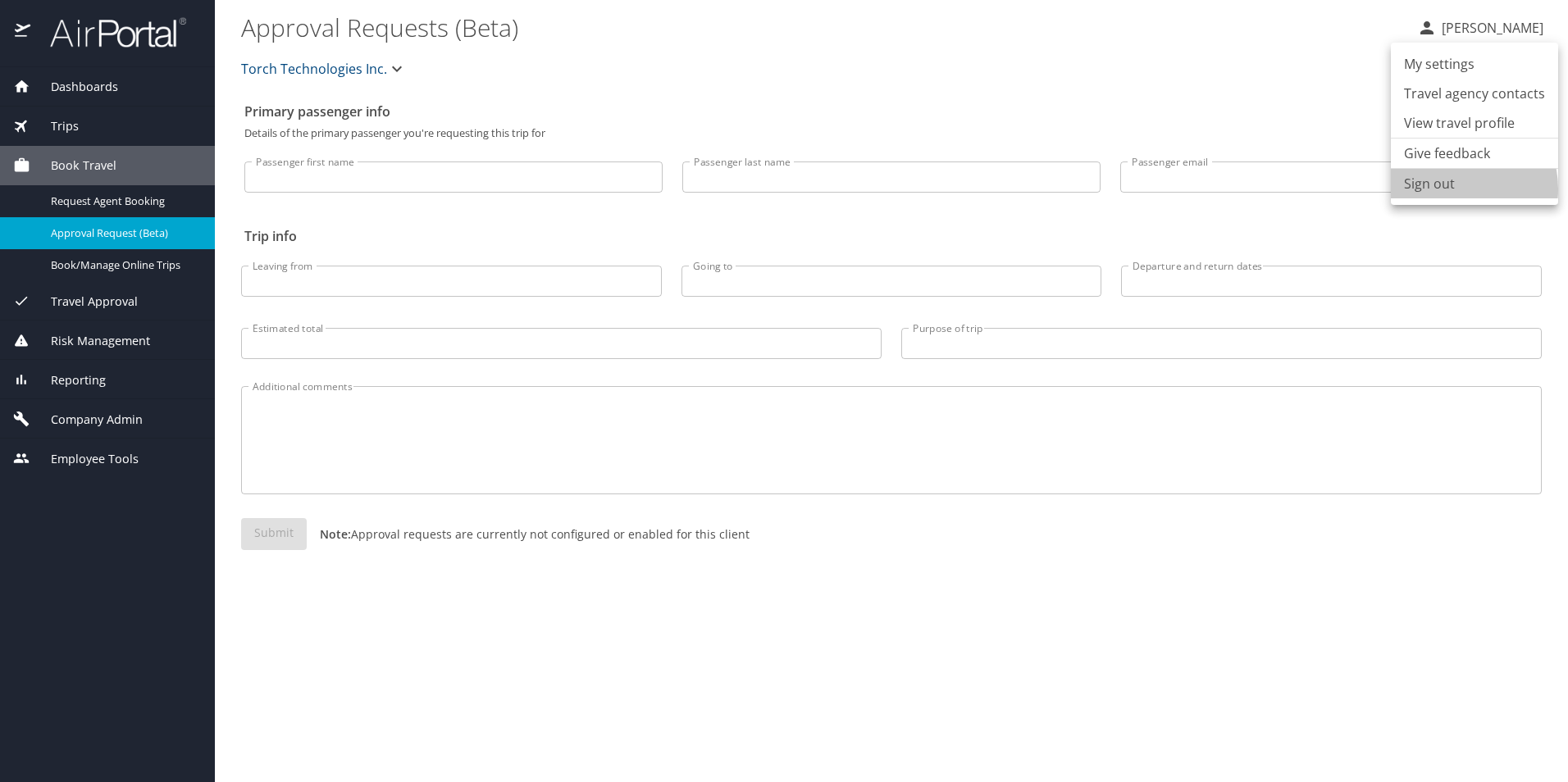
click at [1447, 189] on li "Sign out" at bounding box center [1474, 183] width 167 height 29
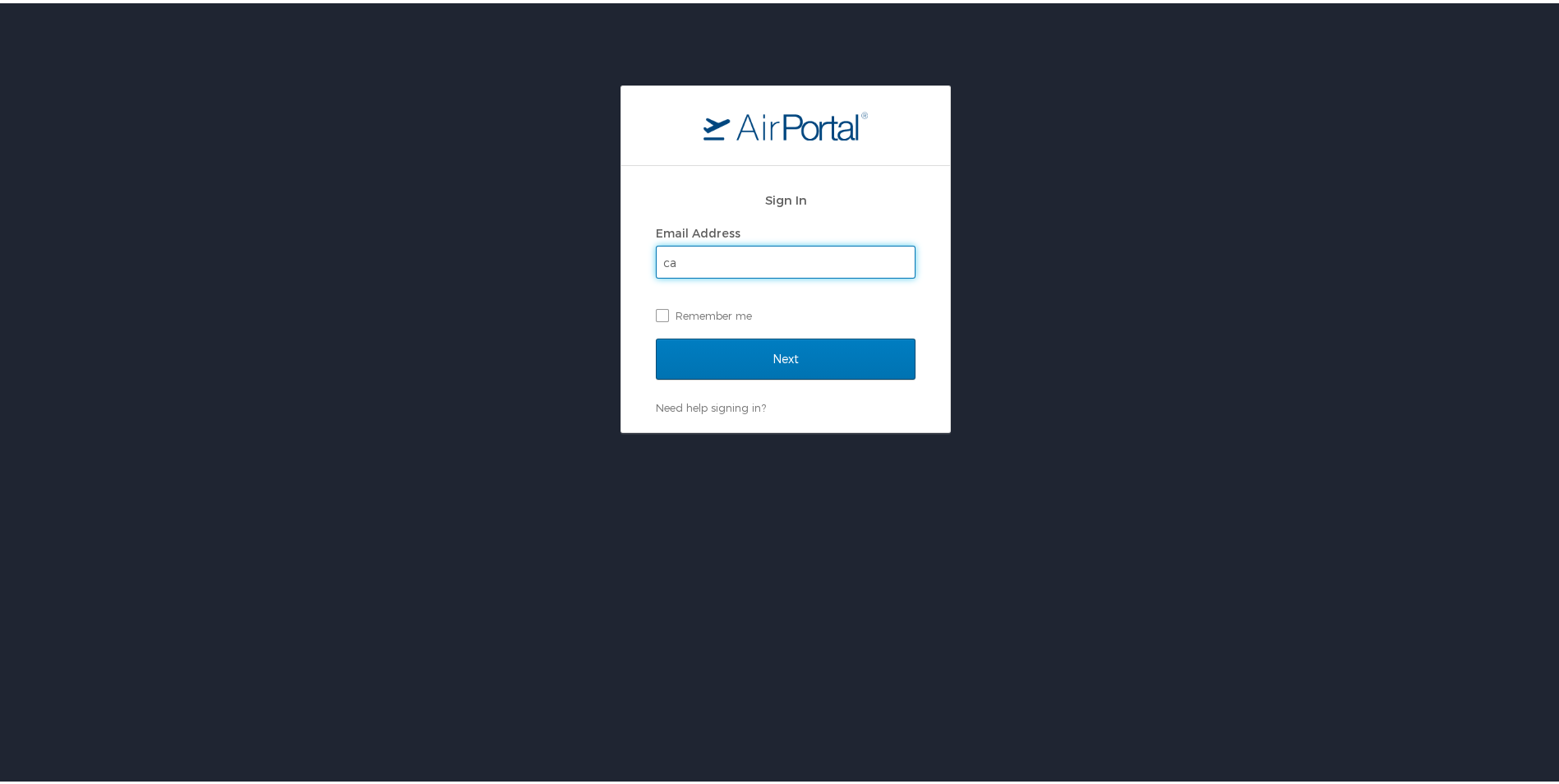
type input "c"
type input "[PERSON_NAME][EMAIL_ADDRESS][PERSON_NAME][DOMAIN_NAME]"
click at [656, 335] on input "Next" at bounding box center [785, 356] width 260 height 42
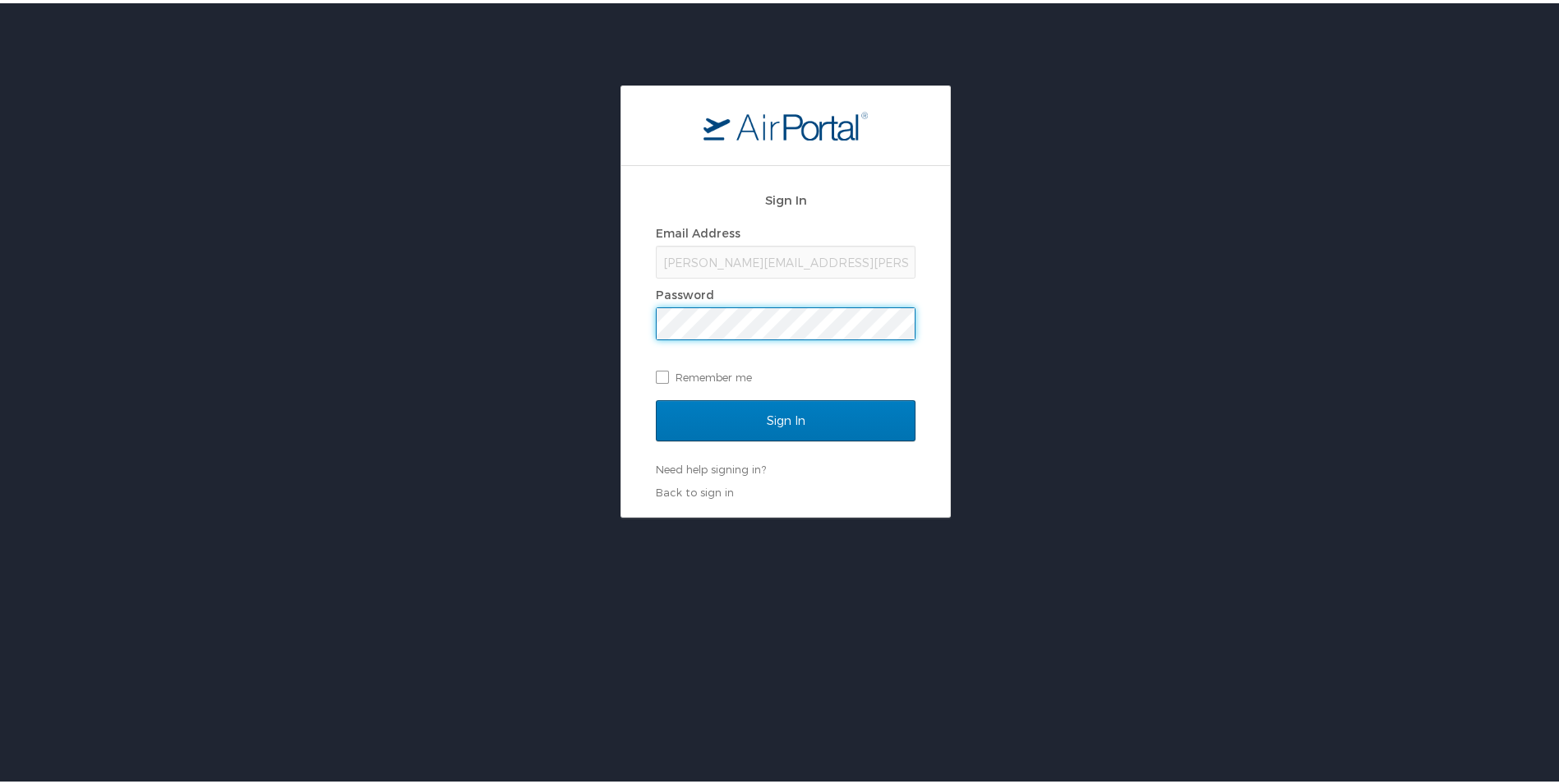
click at [656, 397] on input "Sign In" at bounding box center [785, 418] width 260 height 42
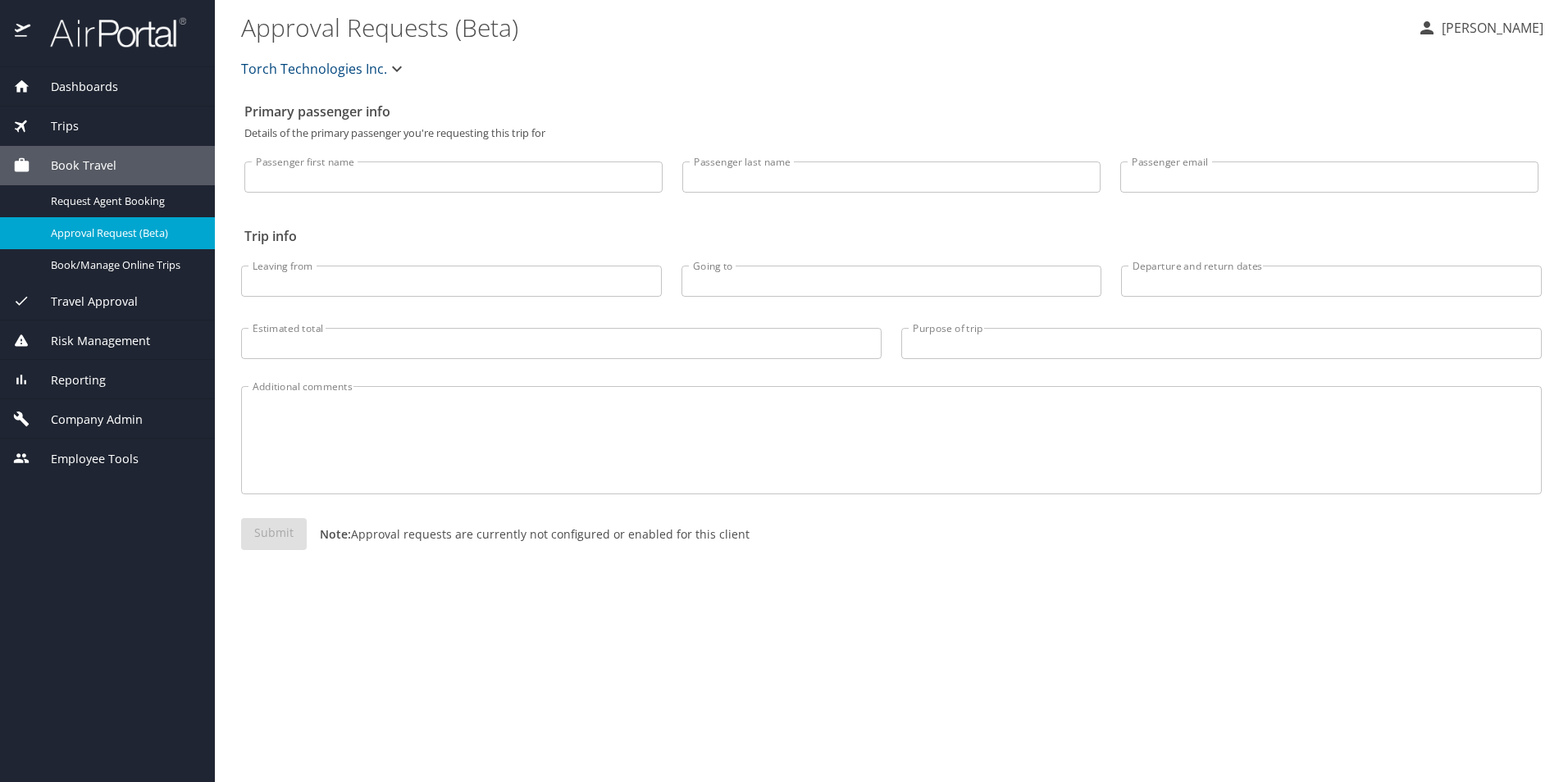
click at [1494, 30] on p "[PERSON_NAME]" at bounding box center [1489, 27] width 106 height 20
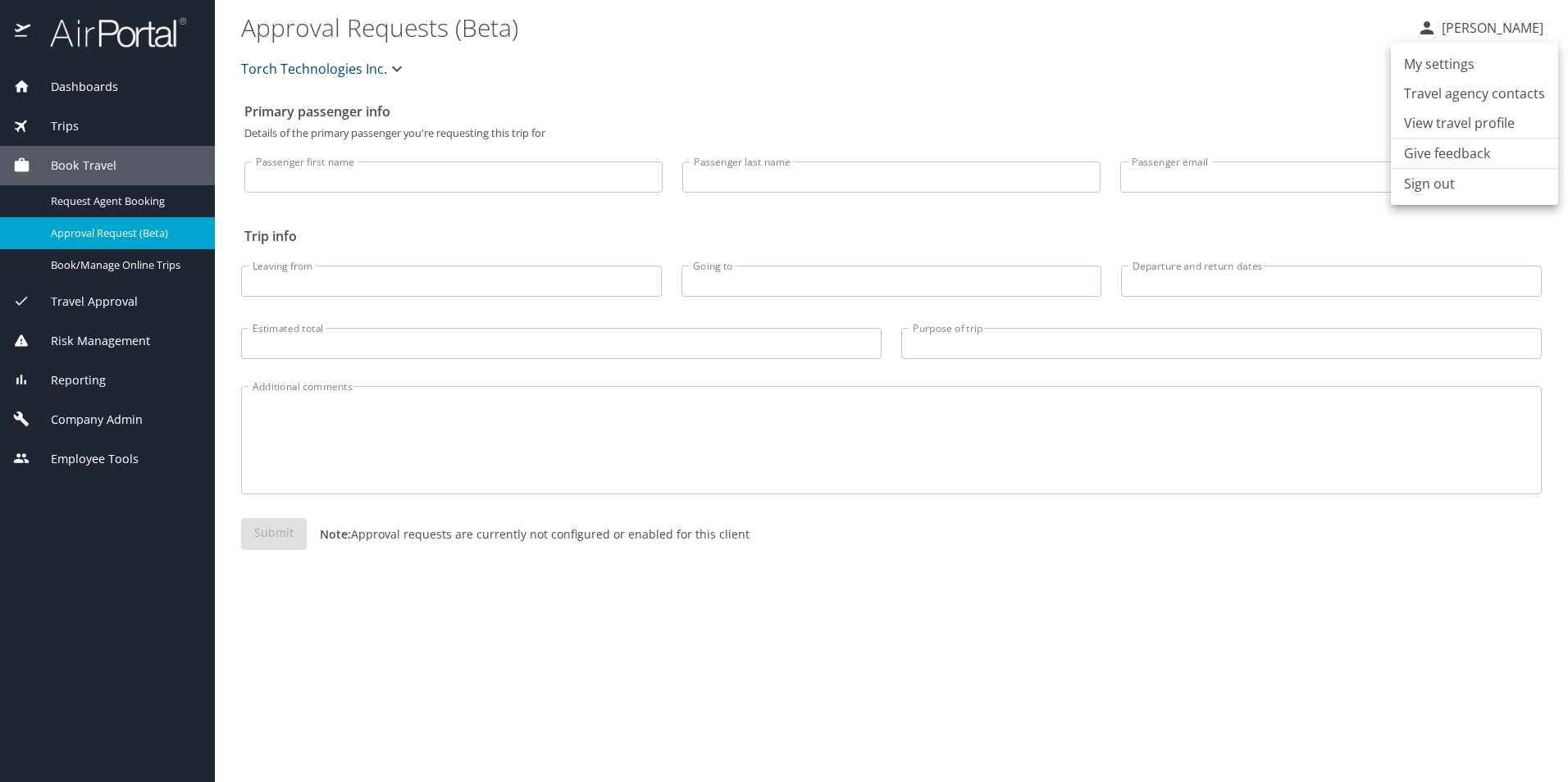
click at [1441, 187] on li "Sign out" at bounding box center [1474, 183] width 167 height 29
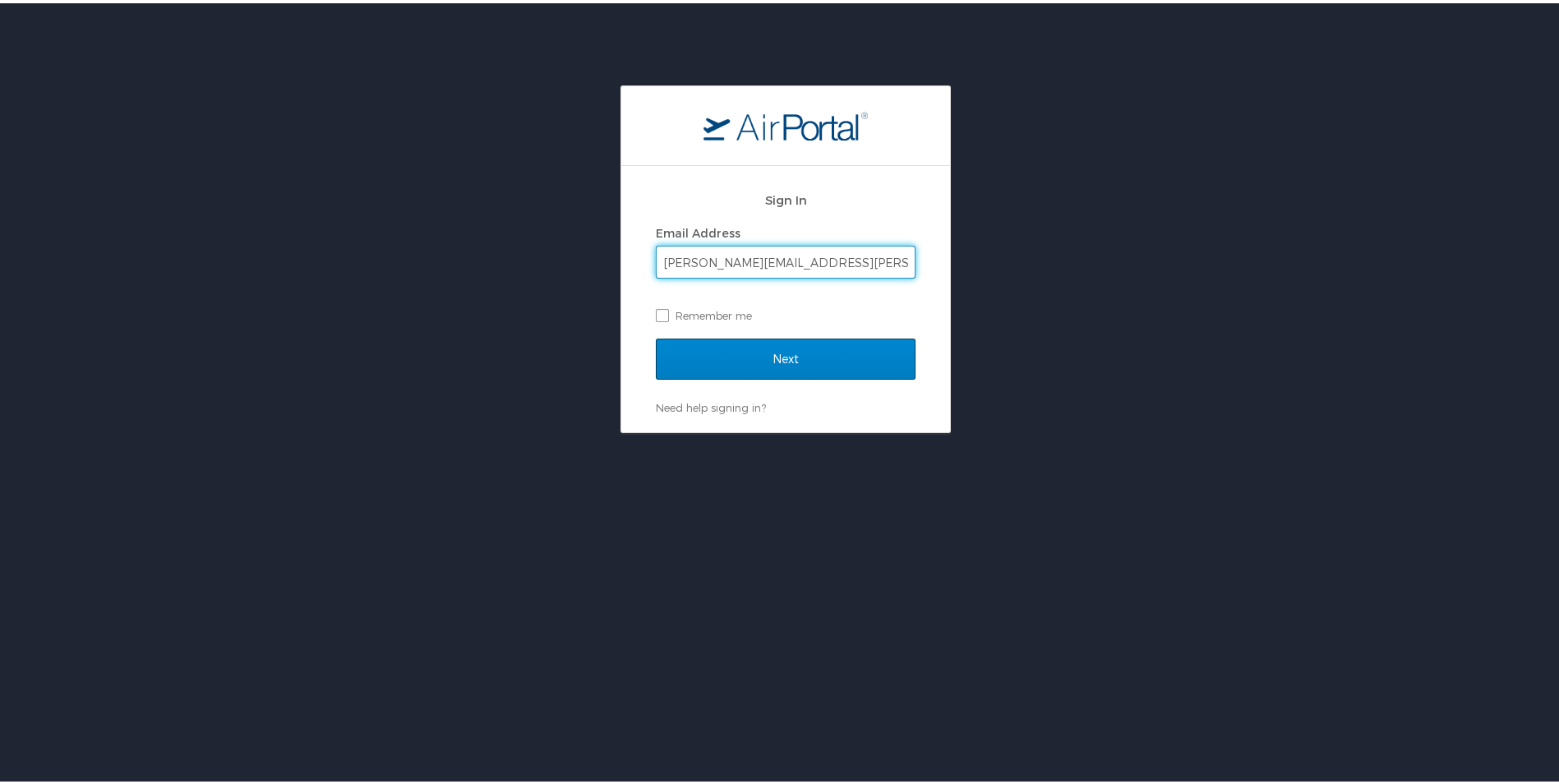
type input "erin.clemons@torchtechnologies.com"
click at [656, 335] on input "Next" at bounding box center [785, 356] width 260 height 42
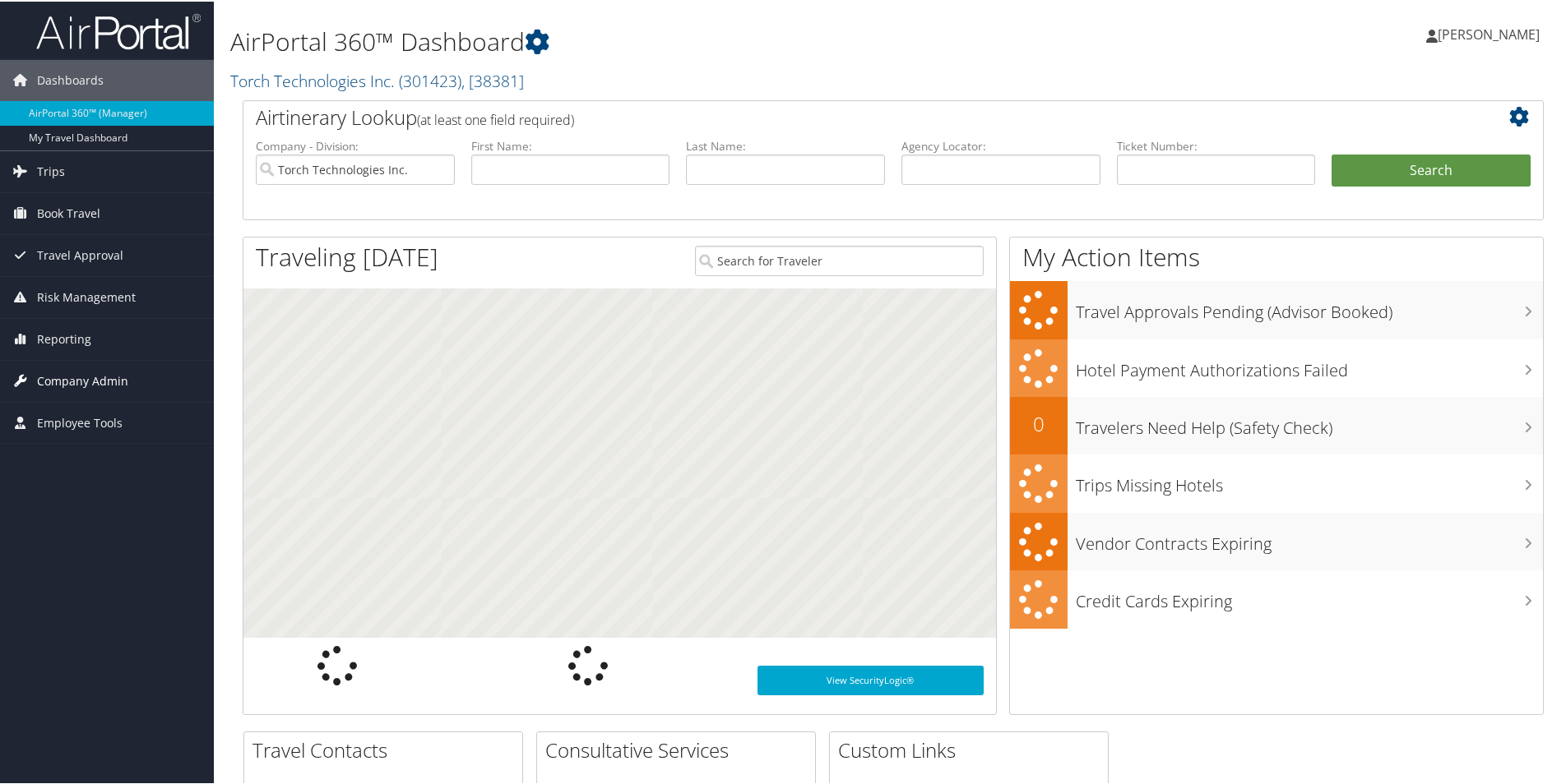
click at [59, 381] on span "Company Admin" at bounding box center [82, 380] width 92 height 42
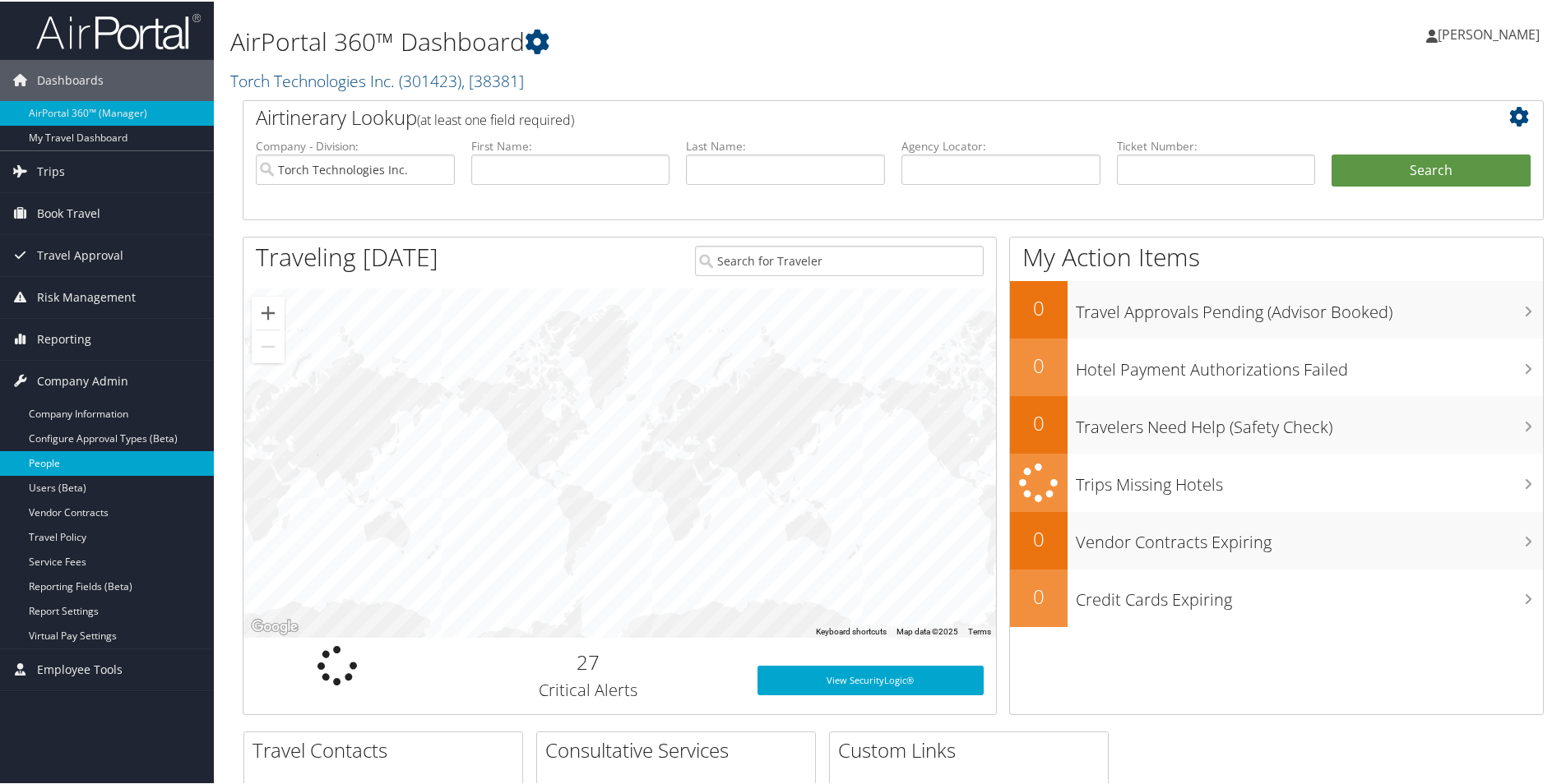
click at [51, 468] on link "People" at bounding box center [107, 462] width 214 height 25
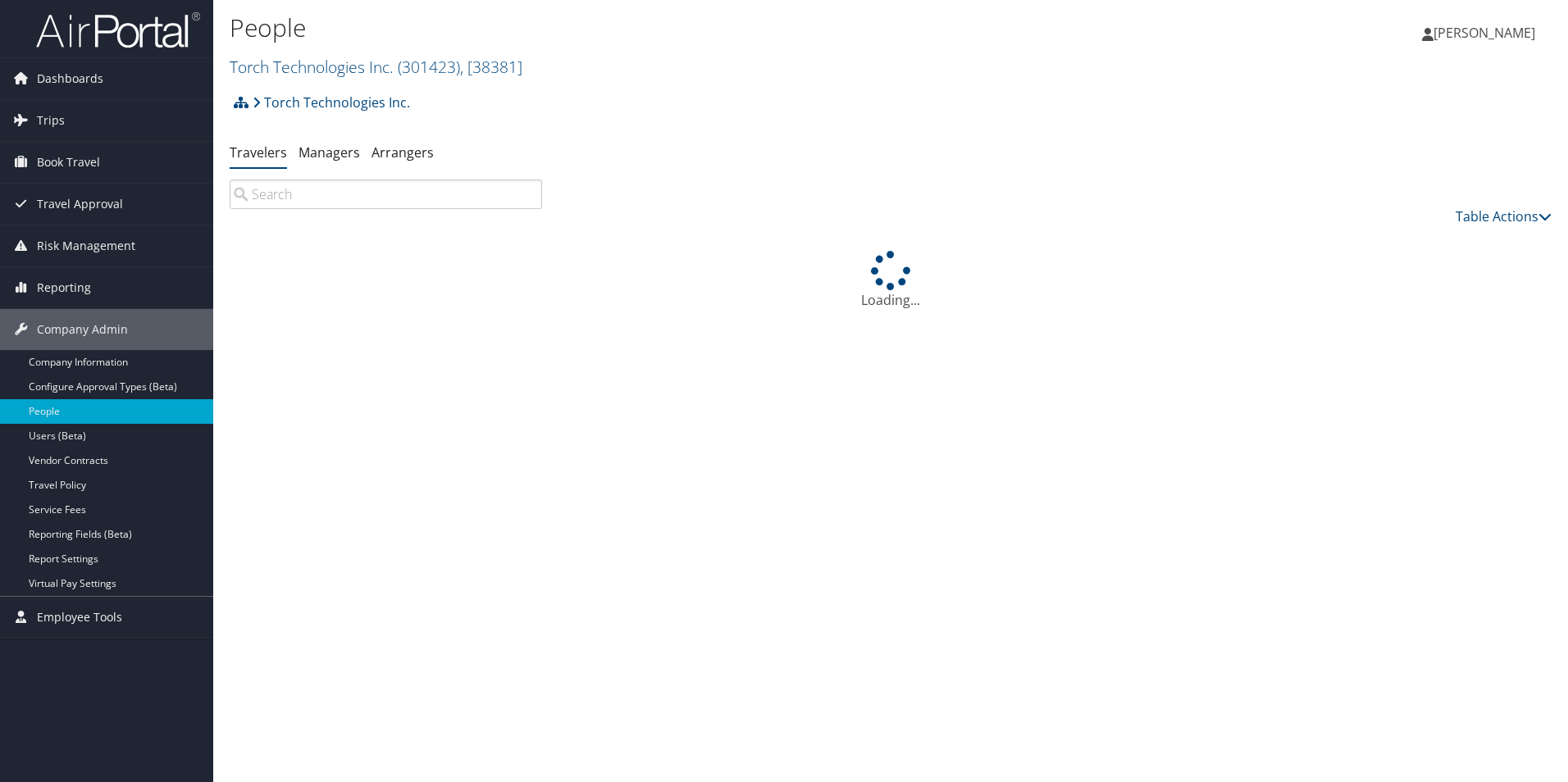
click at [284, 204] on input "search" at bounding box center [385, 194] width 312 height 29
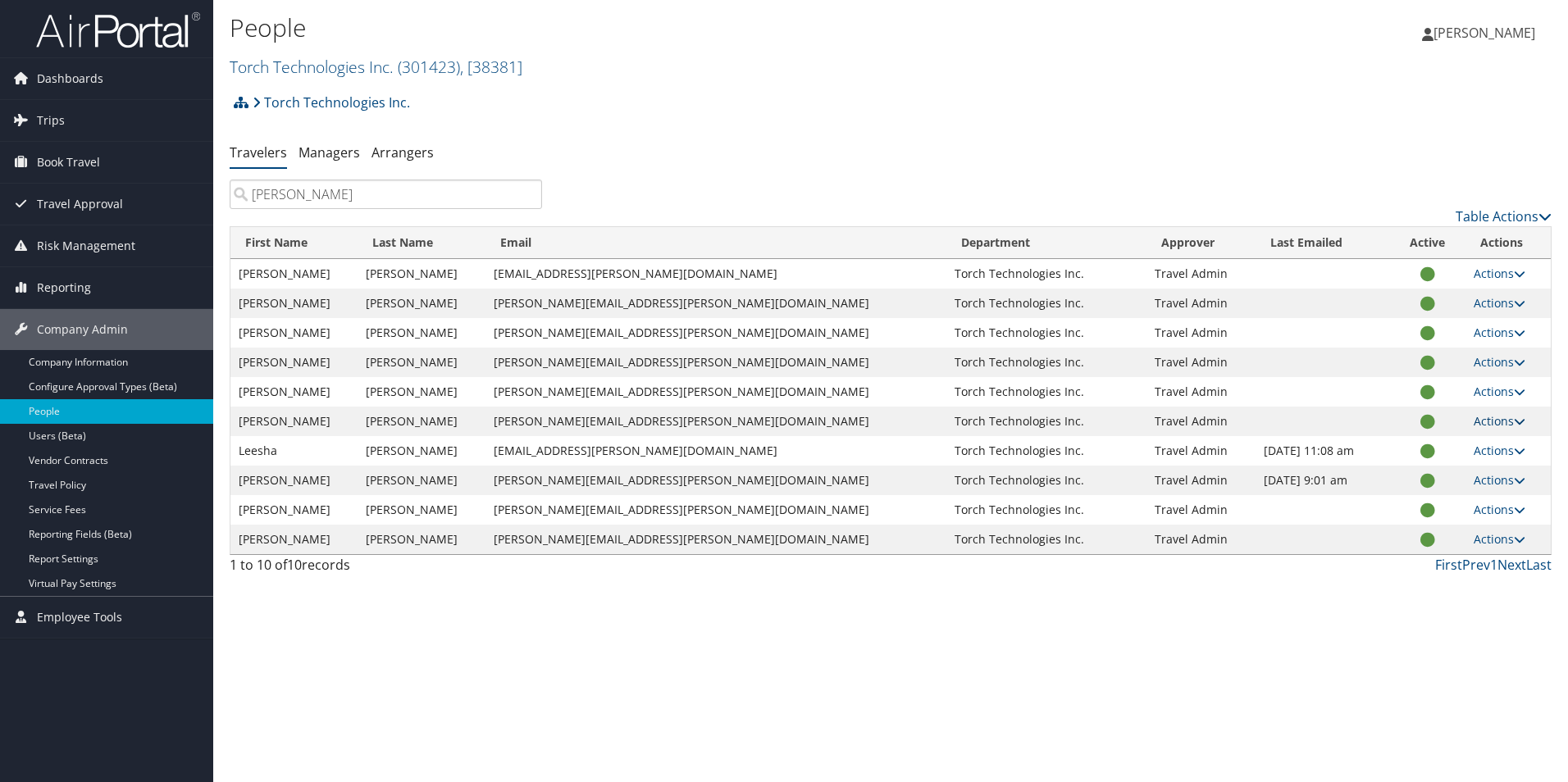
type input "jones"
click at [1505, 419] on link "Actions" at bounding box center [1498, 421] width 52 height 16
click at [1439, 533] on link "Reset User's Password" at bounding box center [1446, 529] width 151 height 28
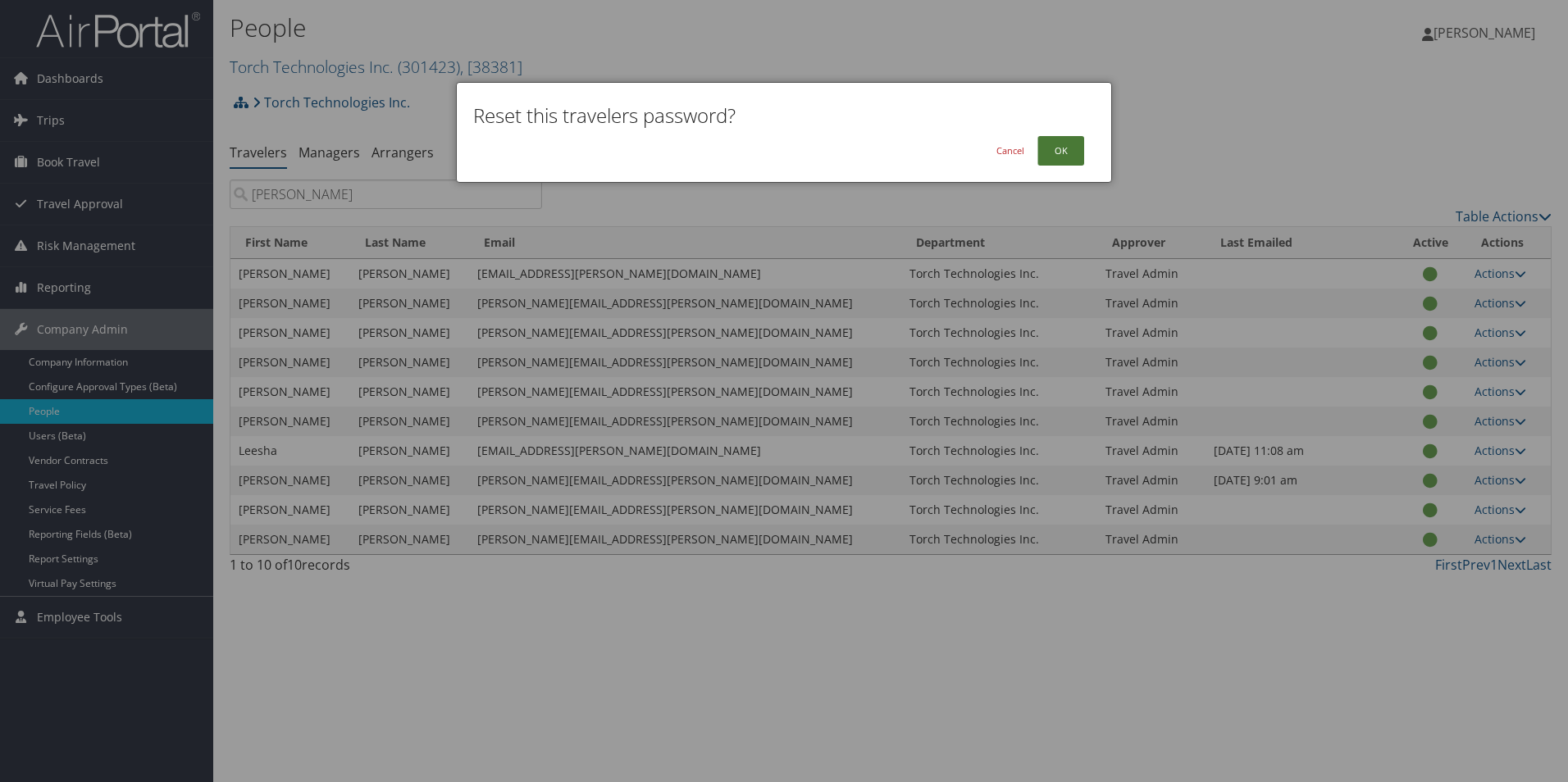
click at [1072, 148] on button "OK" at bounding box center [1061, 150] width 47 height 29
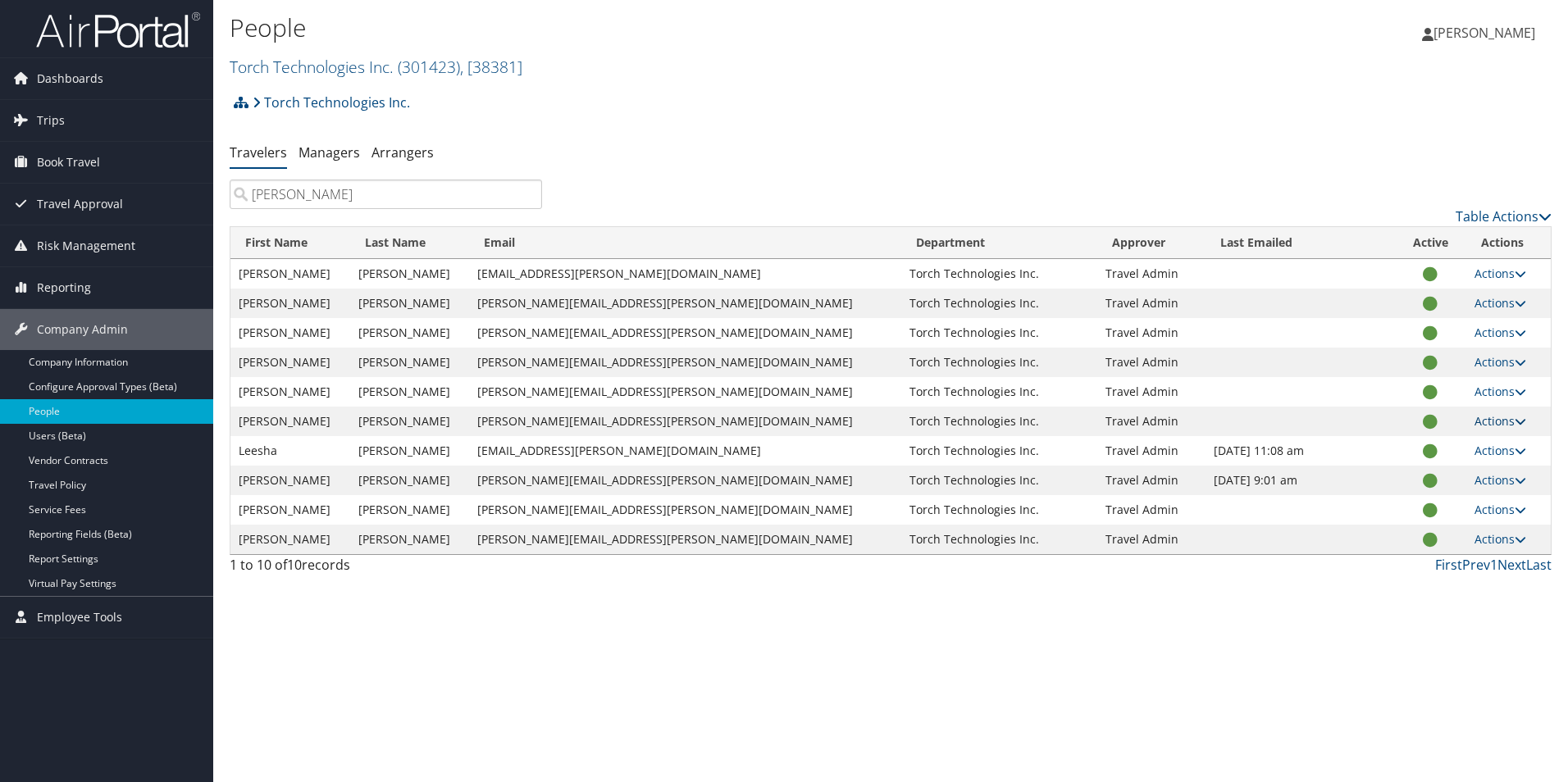
click at [1514, 426] on icon at bounding box center [1520, 421] width 11 height 11
click at [1453, 476] on link "View Profile" at bounding box center [1439, 473] width 151 height 28
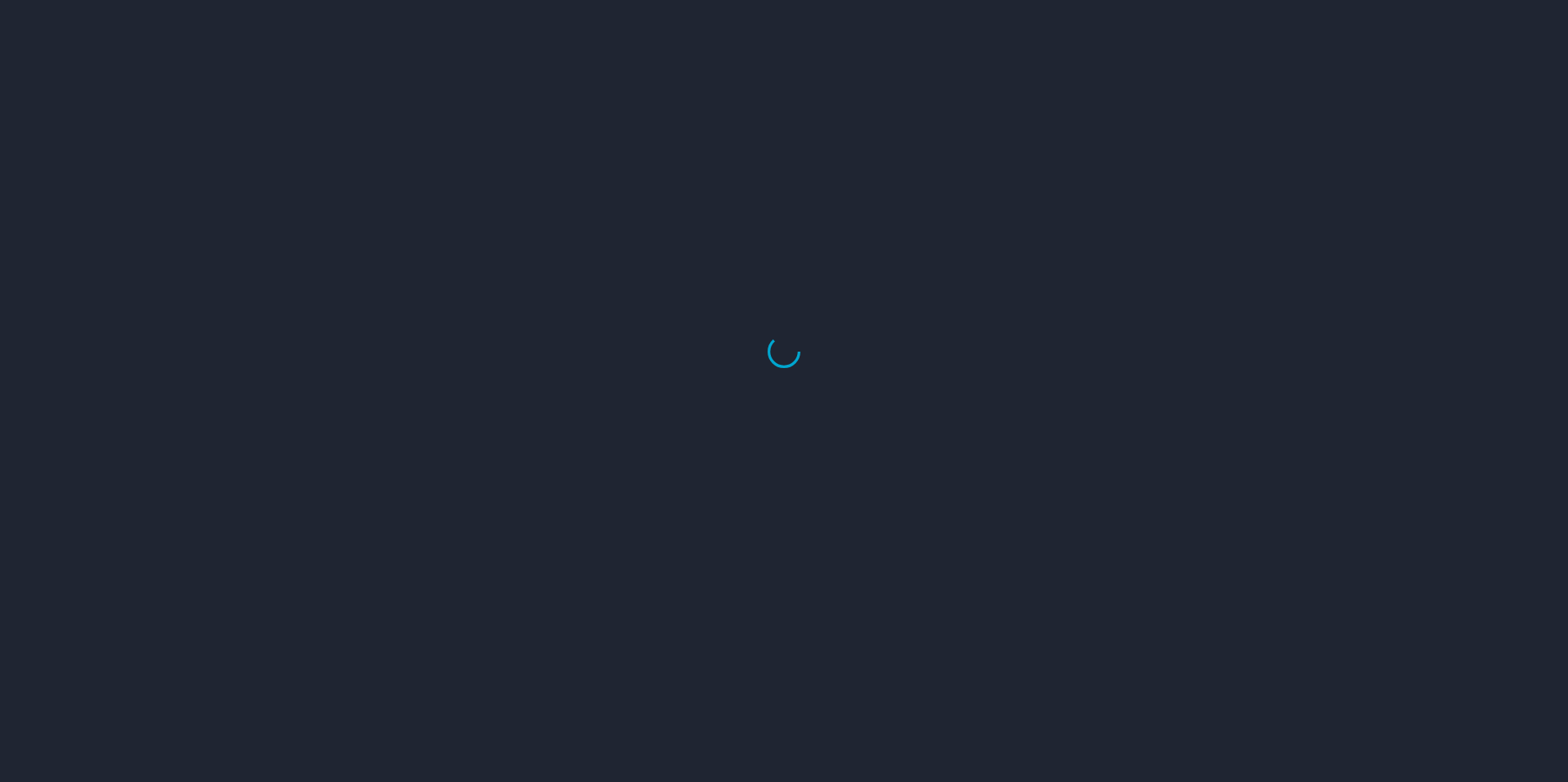
select select "US"
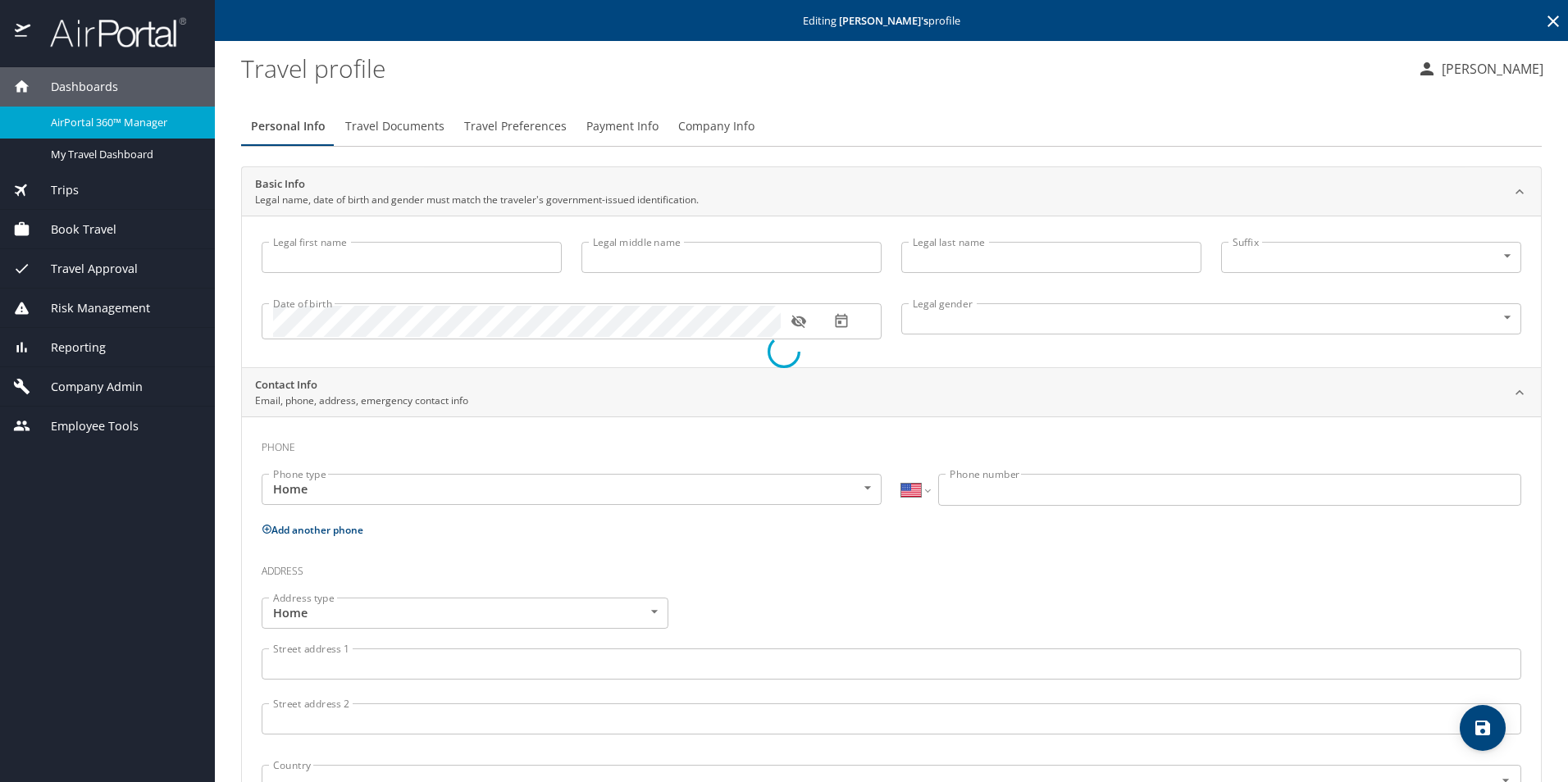
type input "[PERSON_NAME]"
type input "Jones"
type input "Female"
select select "US"
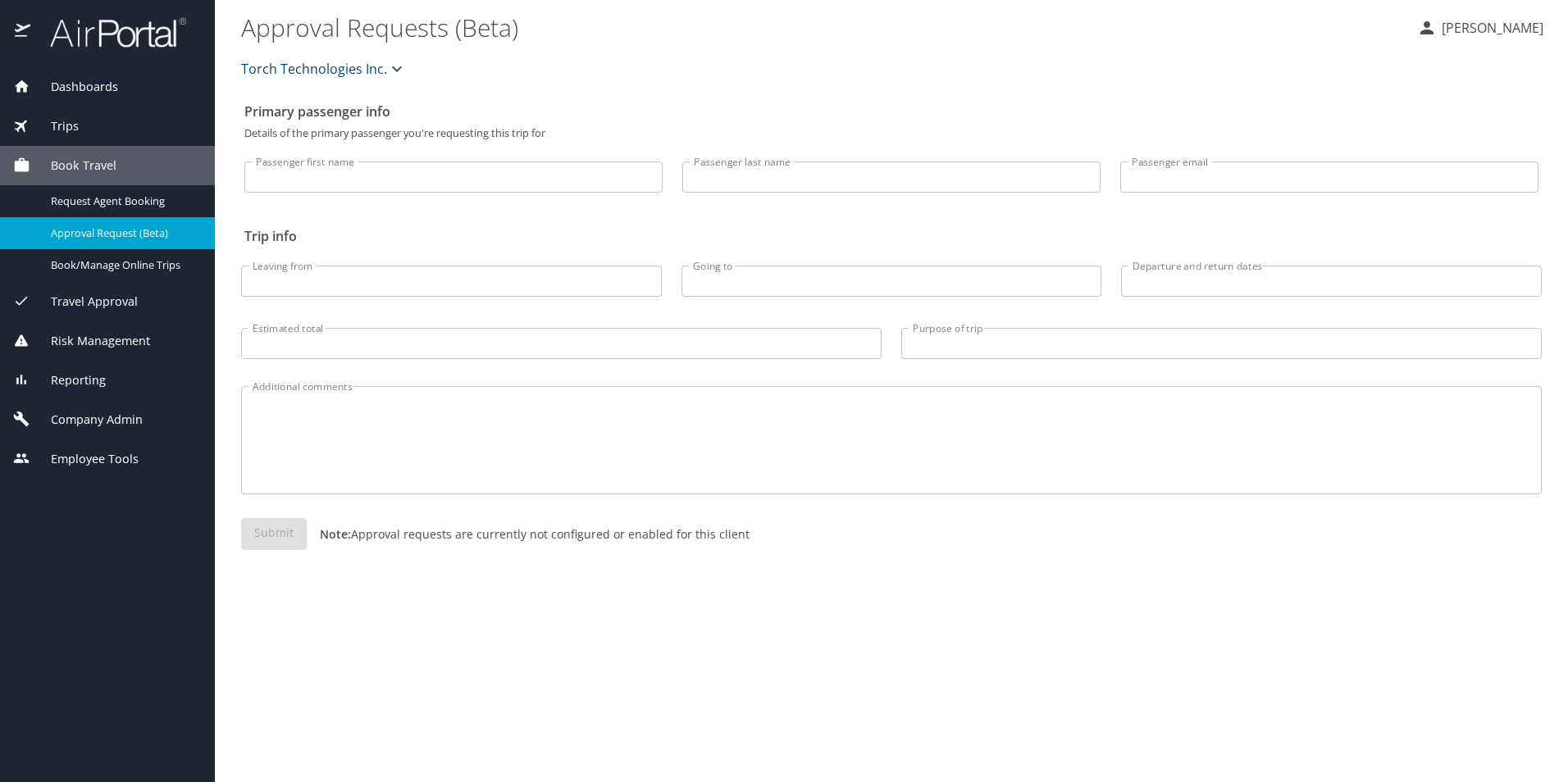
click at [92, 26] on img at bounding box center [109, 32] width 155 height 32
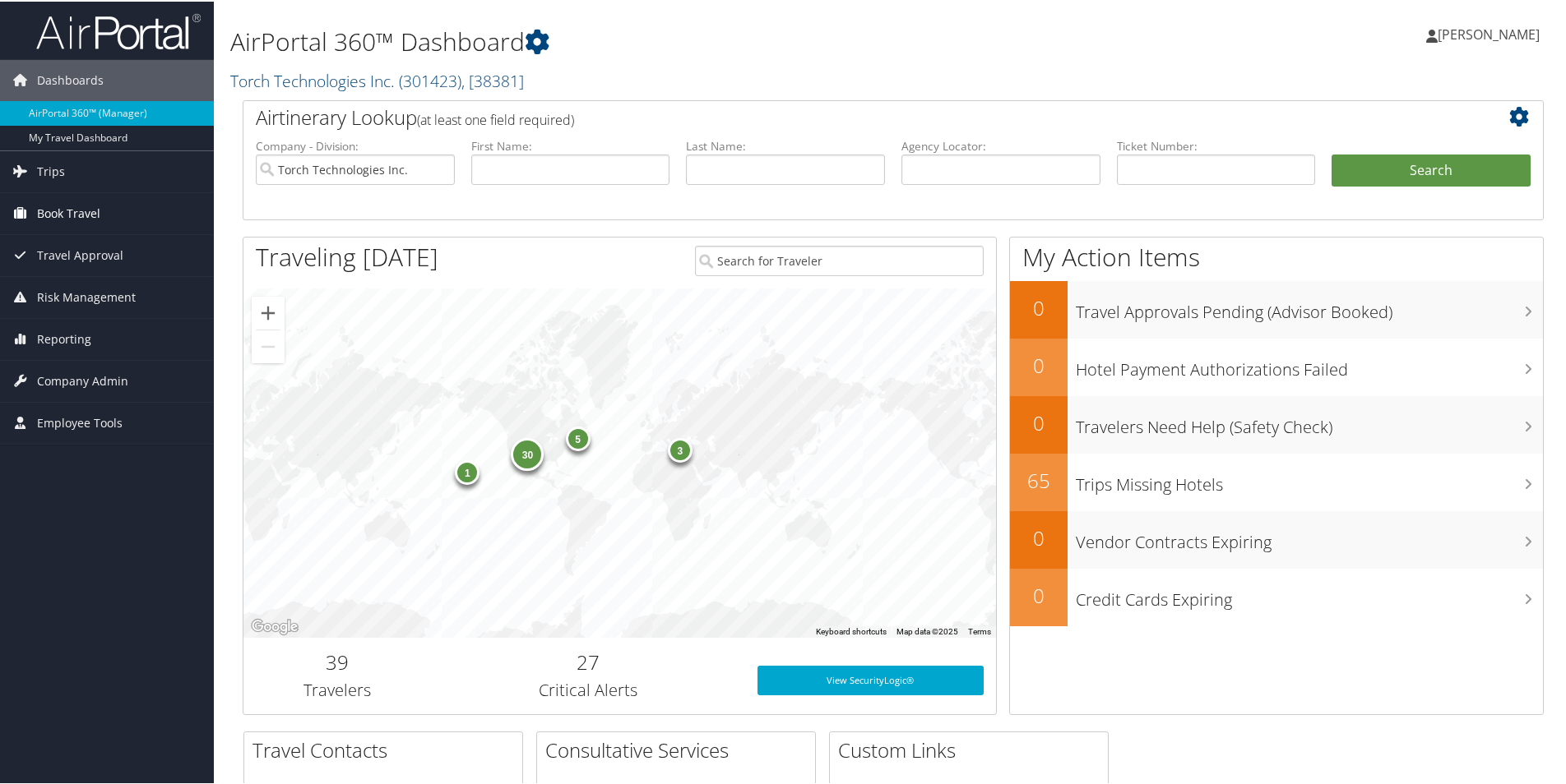
click at [78, 212] on span "Book Travel" at bounding box center [68, 213] width 63 height 42
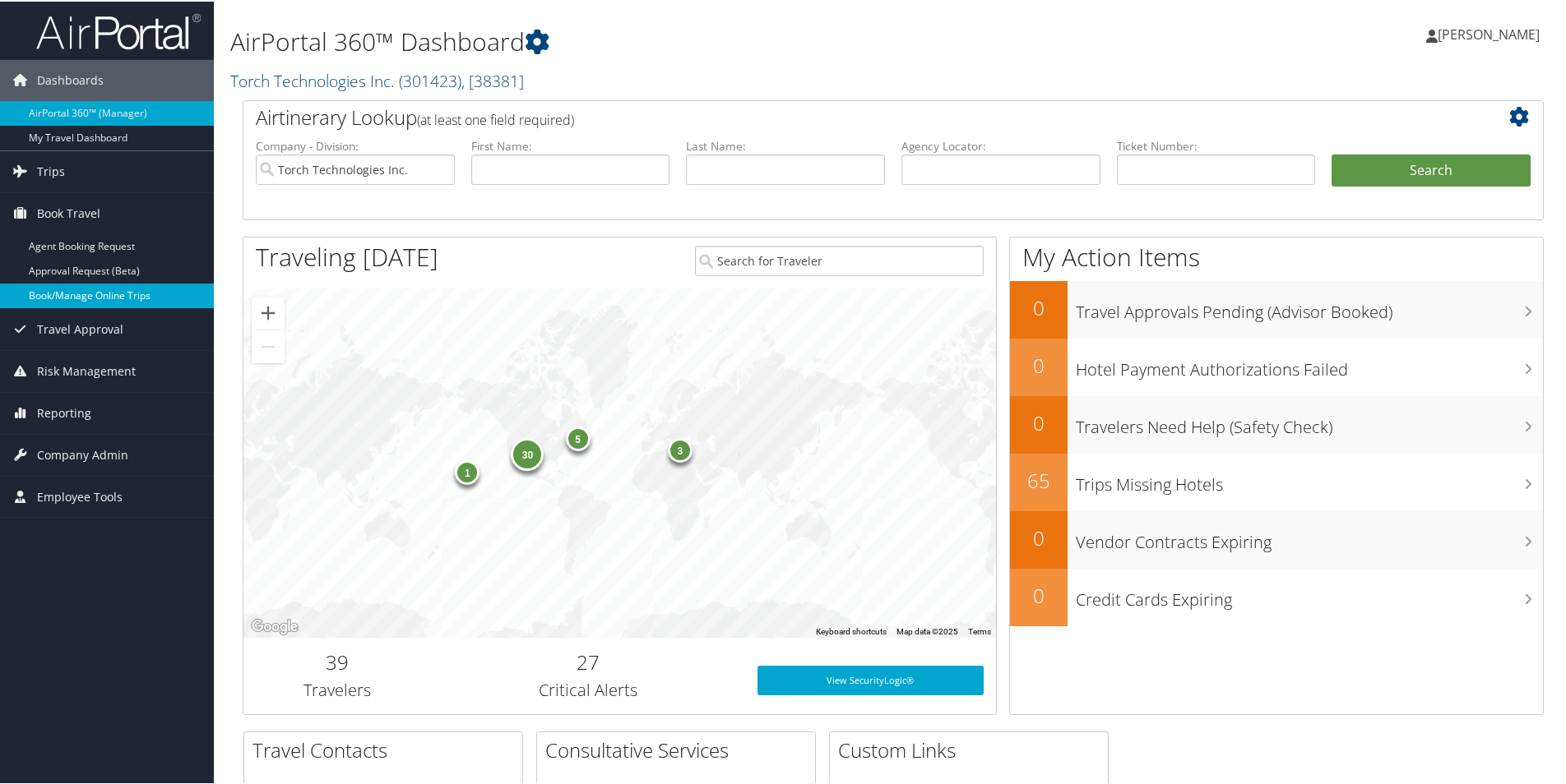
click at [104, 295] on link "Book/Manage Online Trips" at bounding box center [107, 294] width 214 height 25
click at [97, 452] on span "Company Admin" at bounding box center [82, 454] width 92 height 42
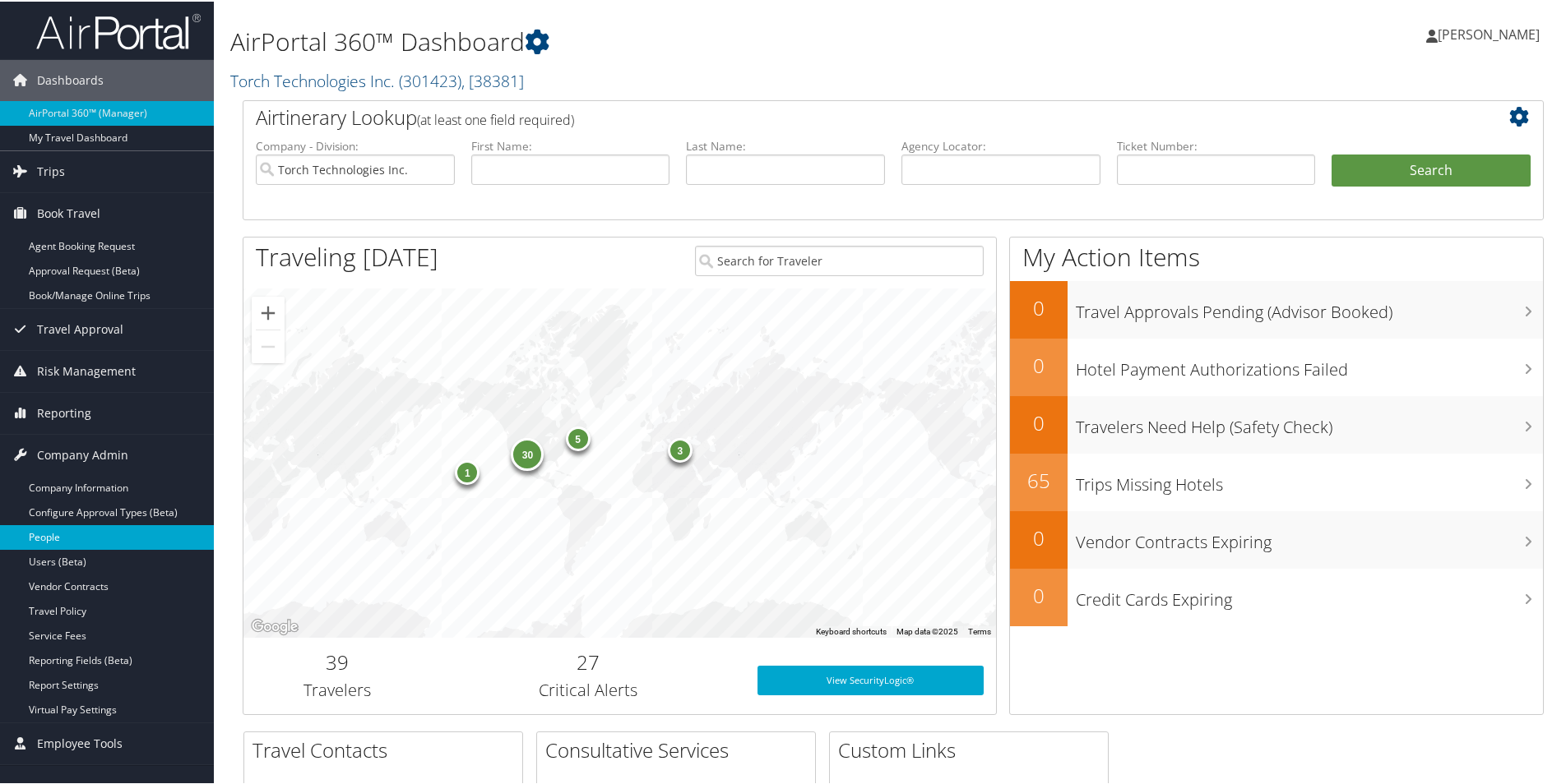
click at [56, 539] on link "People" at bounding box center [107, 536] width 214 height 25
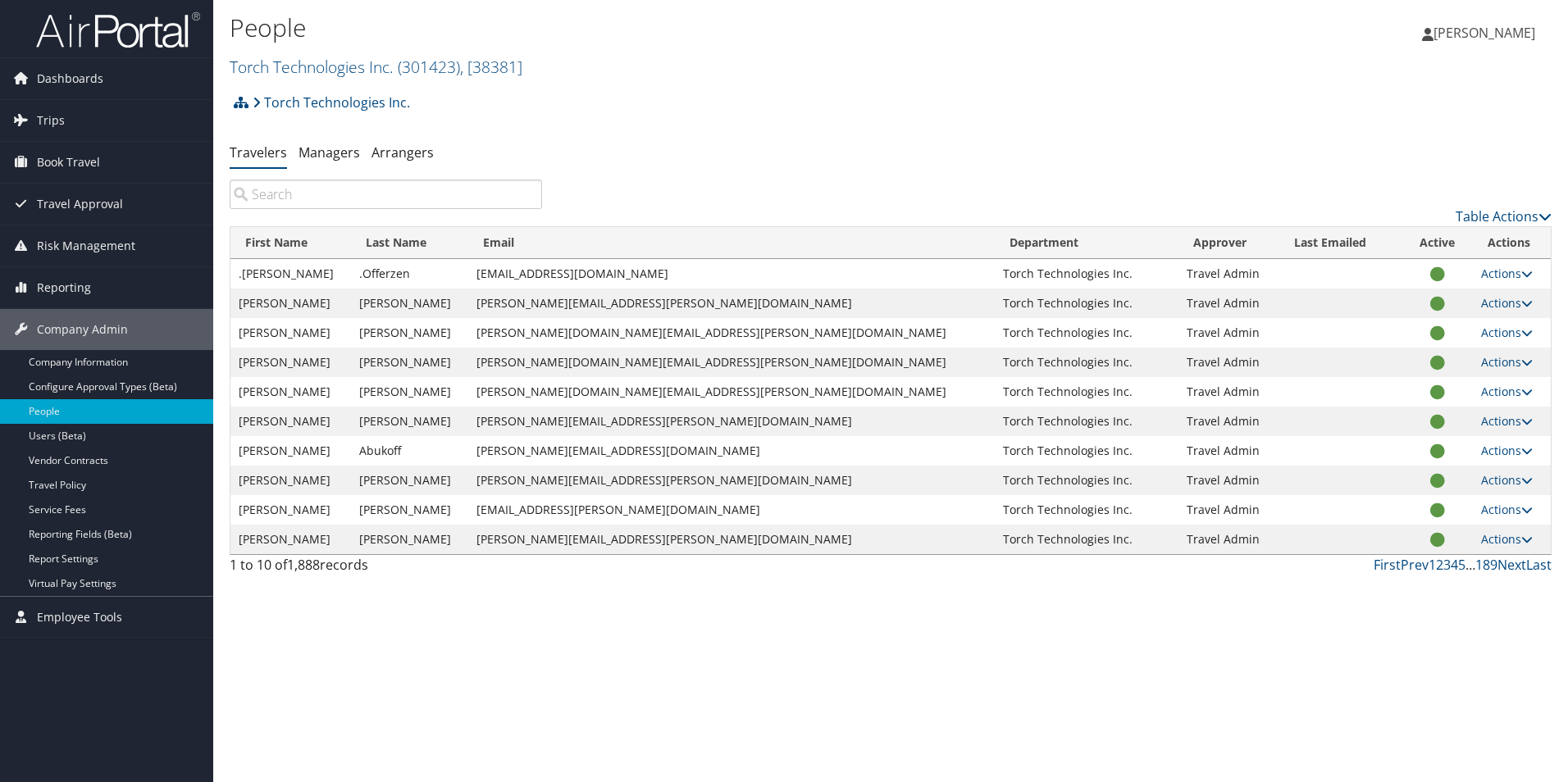
click at [364, 190] on input "search" at bounding box center [385, 194] width 312 height 29
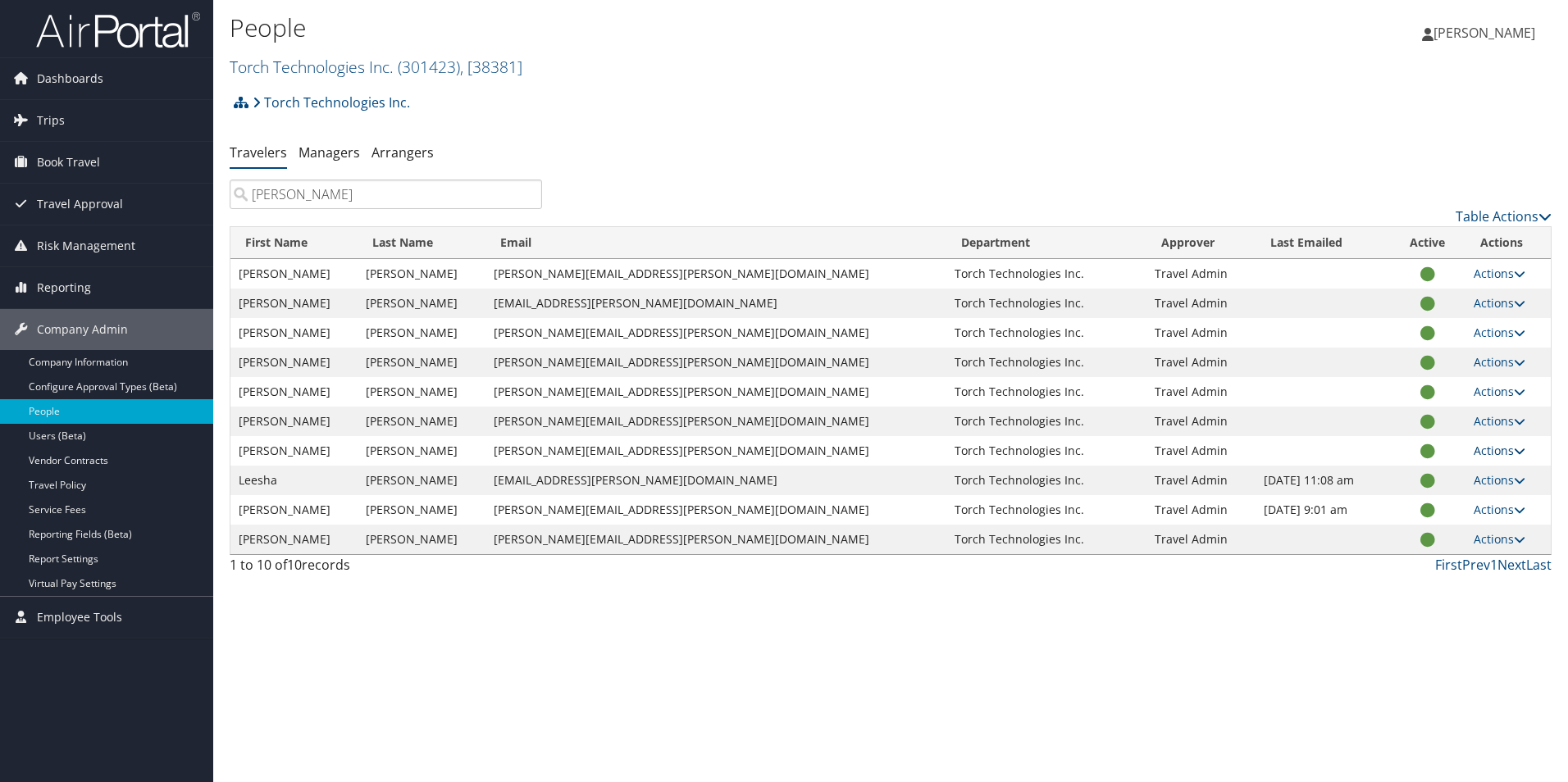
type input "jones"
click at [1505, 449] on link "Actions" at bounding box center [1498, 450] width 52 height 16
click at [1433, 562] on link "Reset User's Password" at bounding box center [1446, 559] width 151 height 28
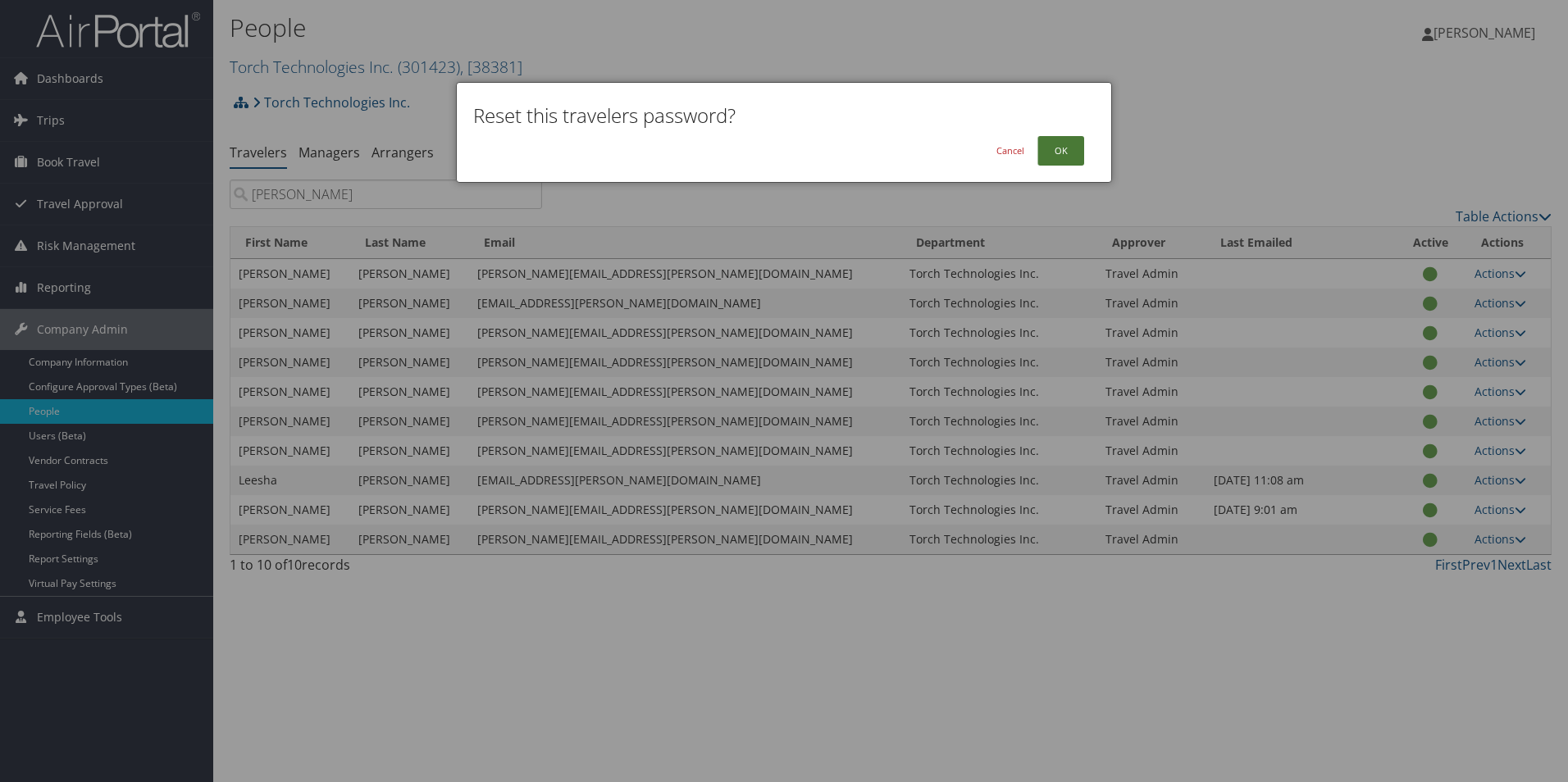
click at [1075, 153] on button "OK" at bounding box center [1061, 150] width 47 height 29
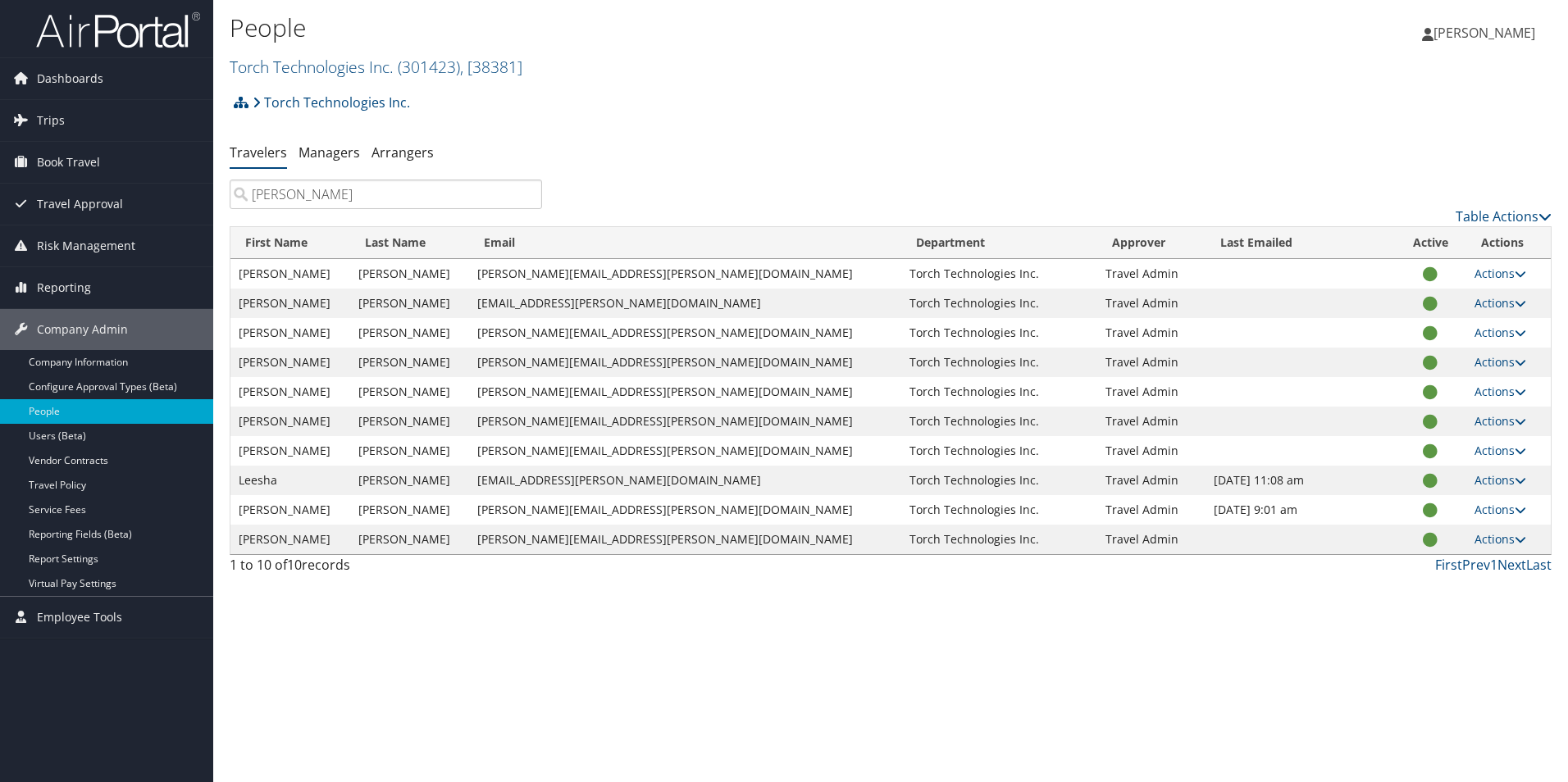
click at [120, 25] on img at bounding box center [118, 29] width 164 height 39
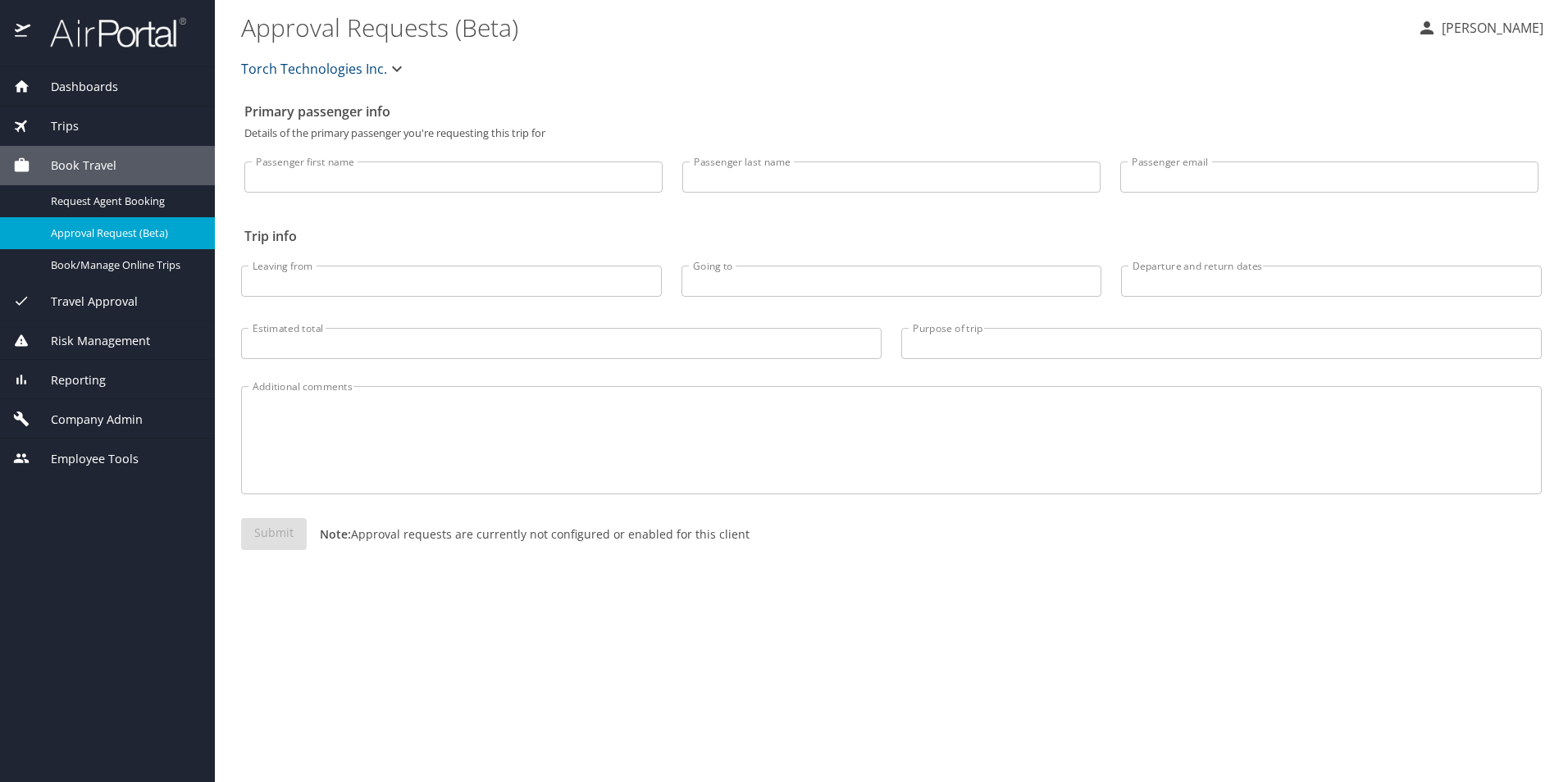
click at [102, 453] on span "Employee Tools" at bounding box center [84, 459] width 108 height 18
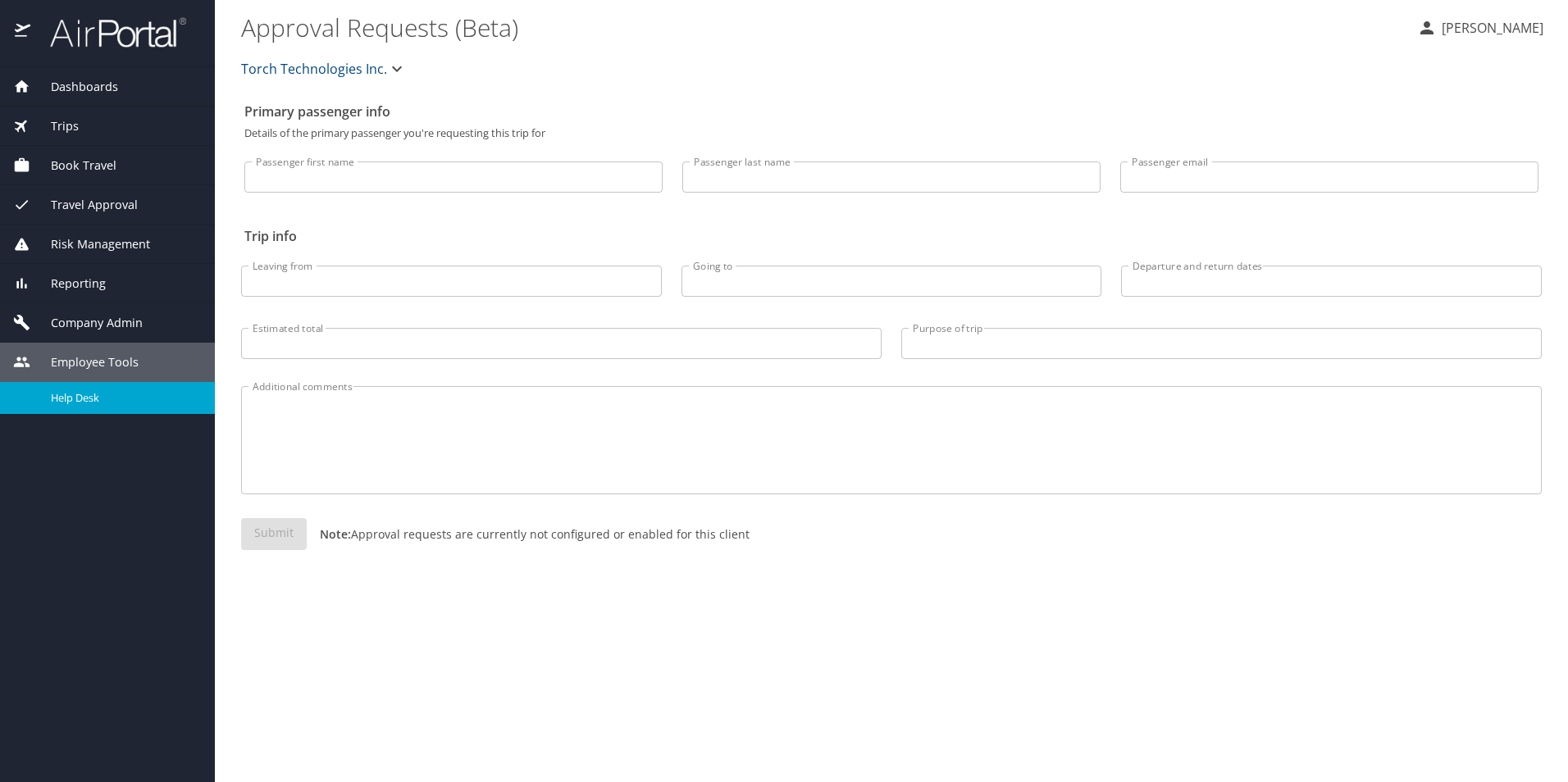
click at [81, 394] on span "Help Desk" at bounding box center [122, 398] width 144 height 16
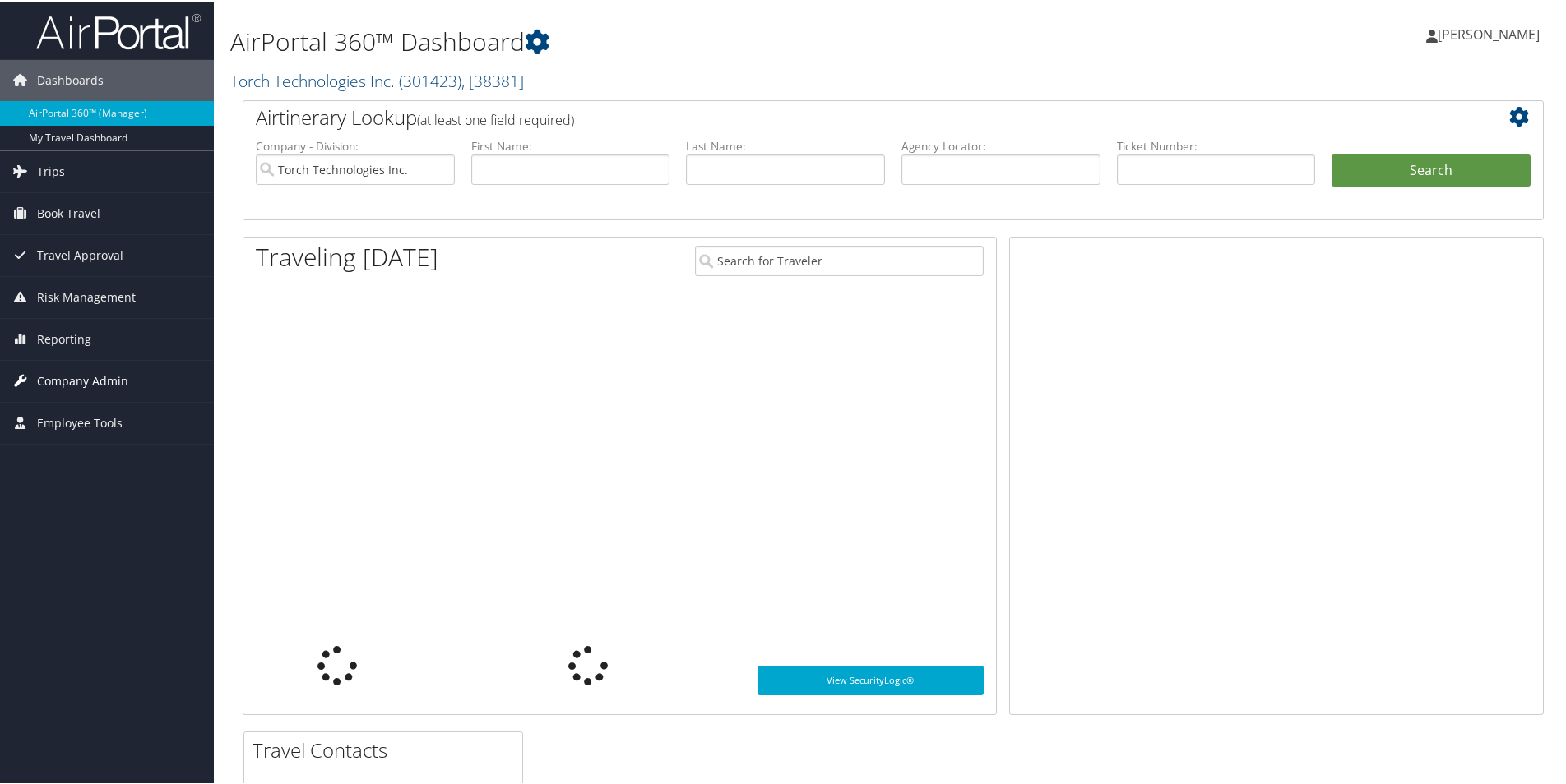
click at [62, 377] on span "Company Admin" at bounding box center [82, 380] width 92 height 42
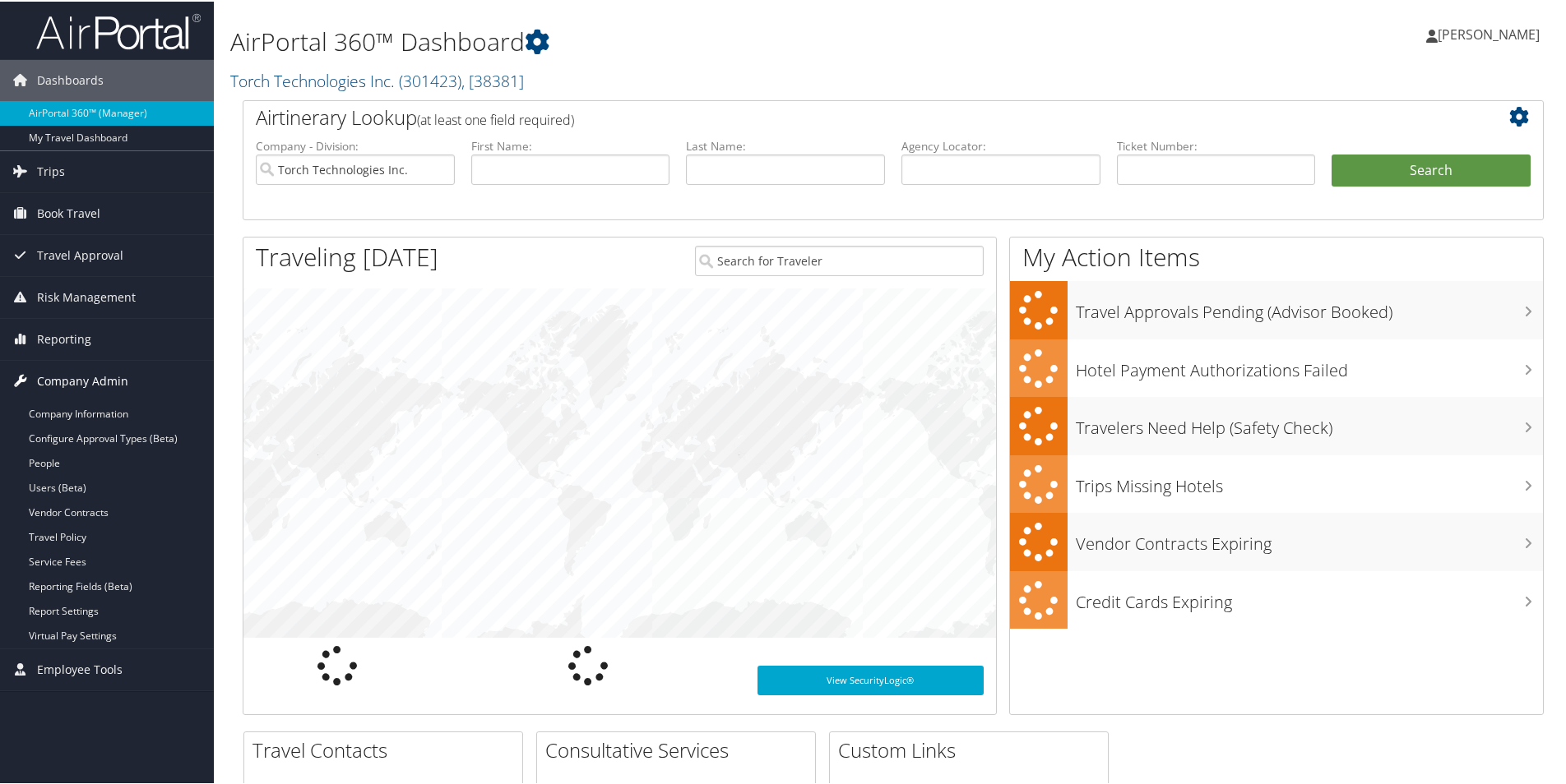
click at [62, 377] on span "Company Admin" at bounding box center [82, 380] width 92 height 42
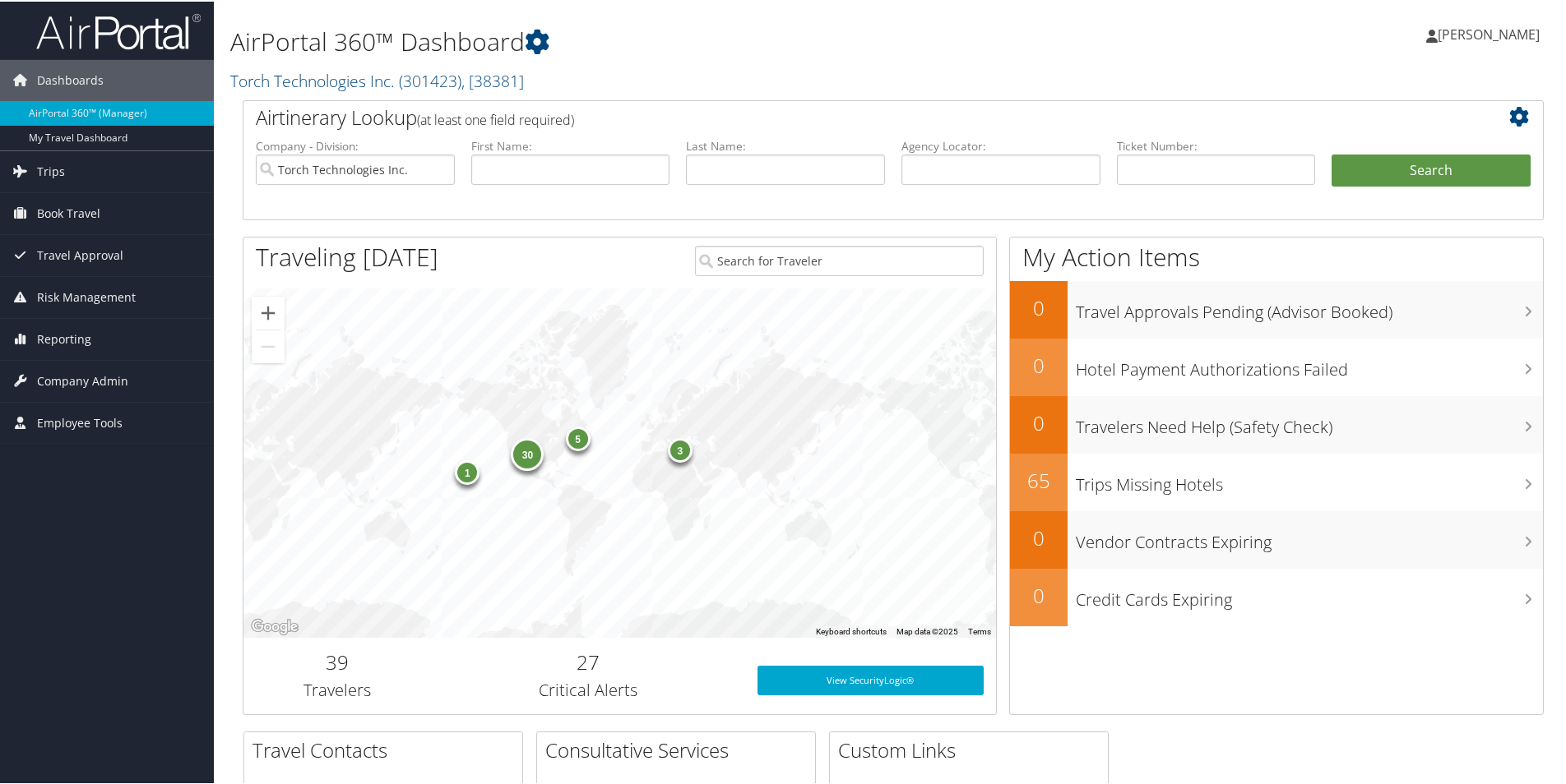
click at [1496, 38] on span "[PERSON_NAME]" at bounding box center [1489, 32] width 102 height 18
click at [950, 60] on div "AirPortal 360™ Dashboard Torch Technologies Inc. ( 301423 ) , [ 38381 ] Torch T…" at bounding box center [672, 50] width 884 height 84
click at [73, 83] on span "Dashboards" at bounding box center [70, 79] width 66 height 42
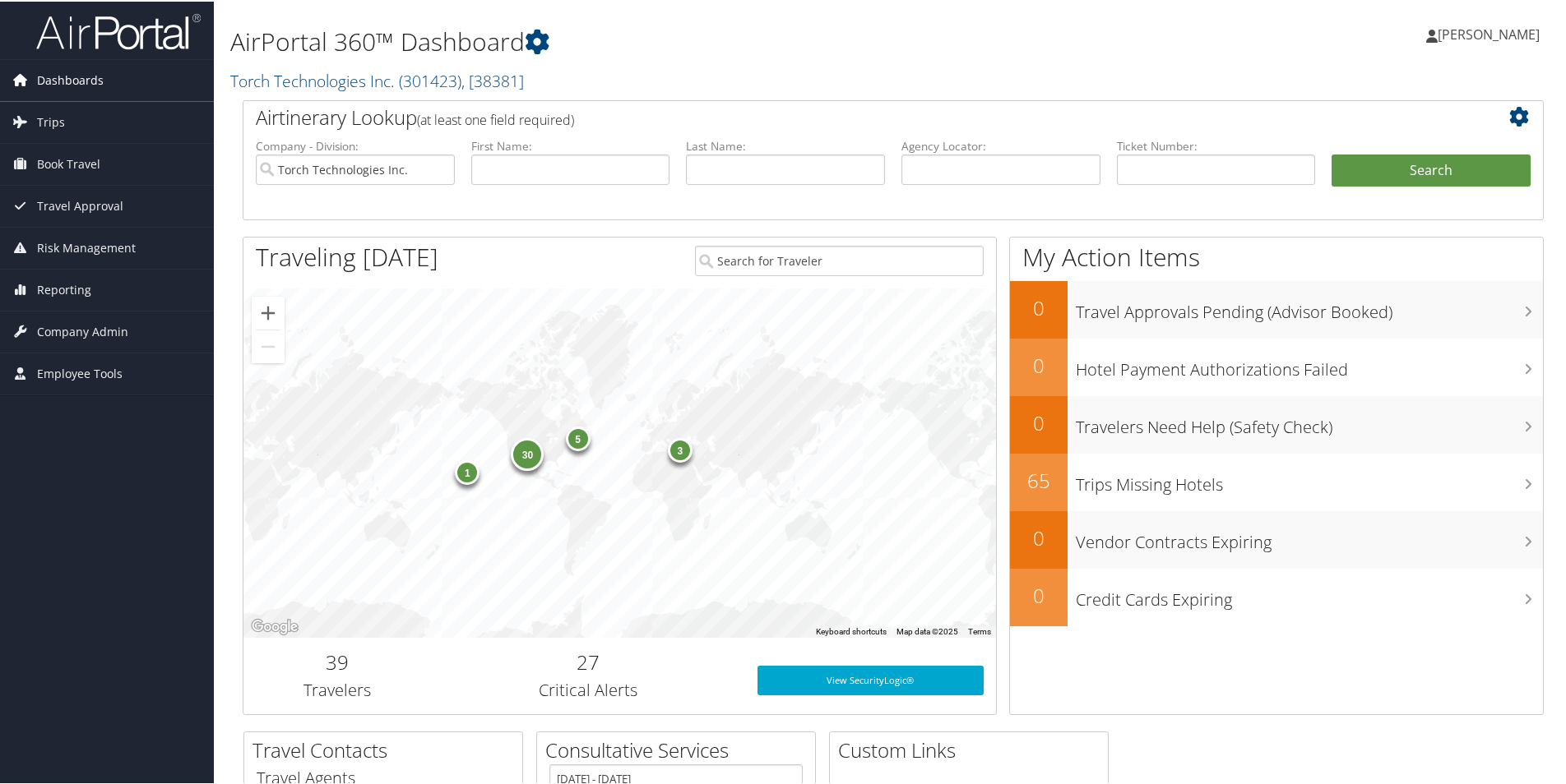
click at [73, 83] on span "Dashboards" at bounding box center [70, 79] width 66 height 42
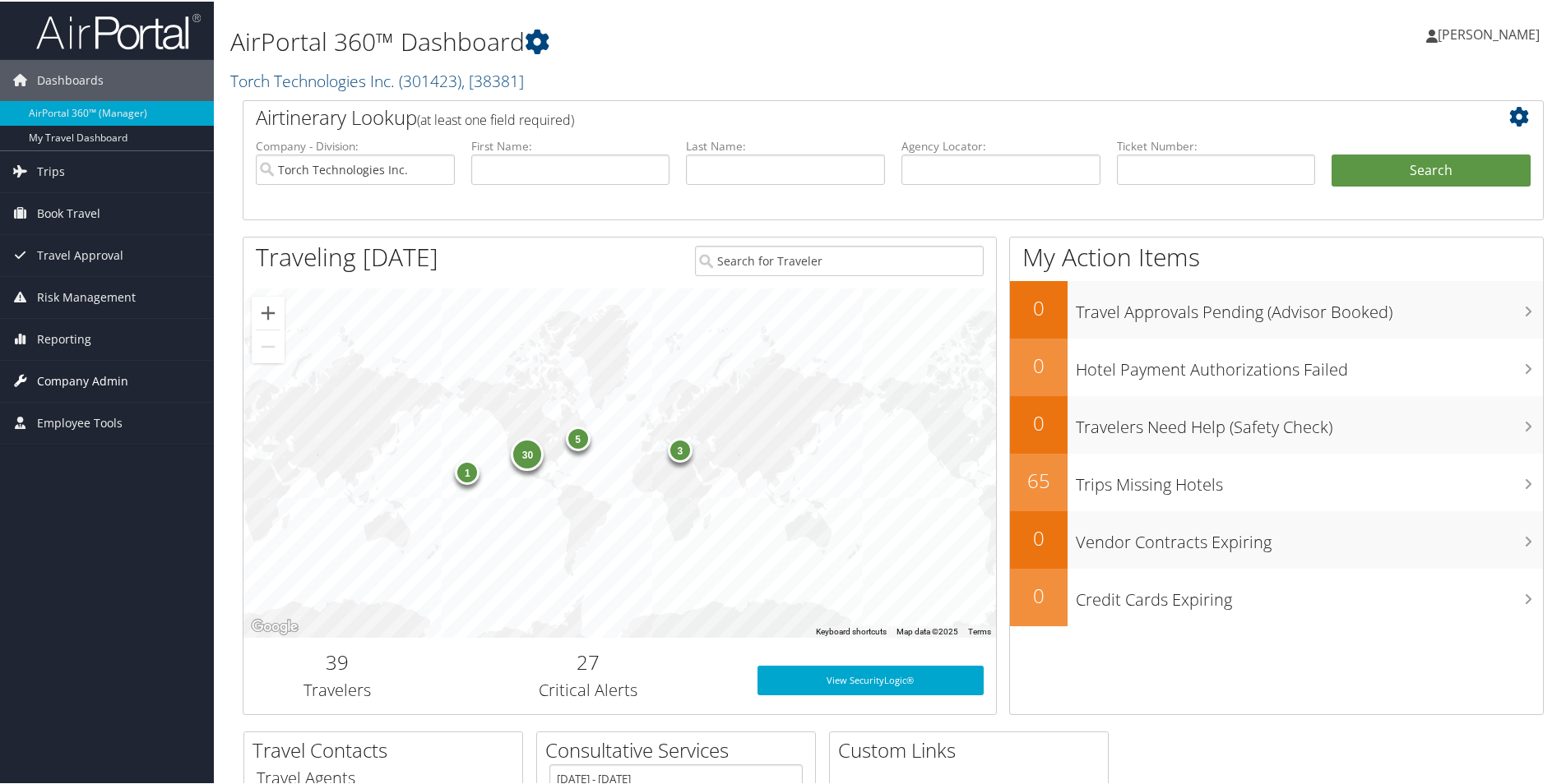
click at [85, 383] on span "Company Admin" at bounding box center [82, 380] width 92 height 42
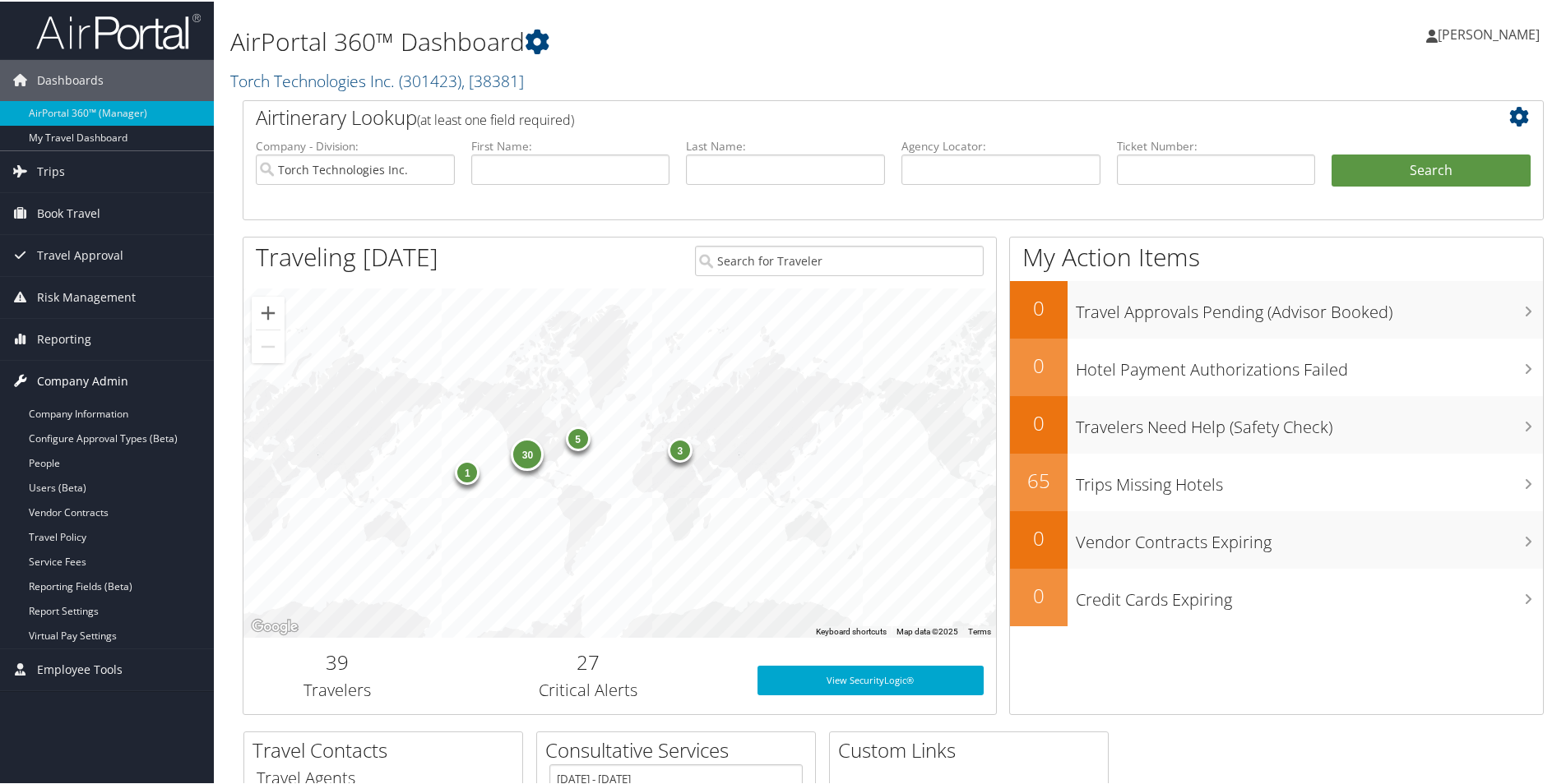
click at [85, 383] on span "Company Admin" at bounding box center [82, 380] width 92 height 42
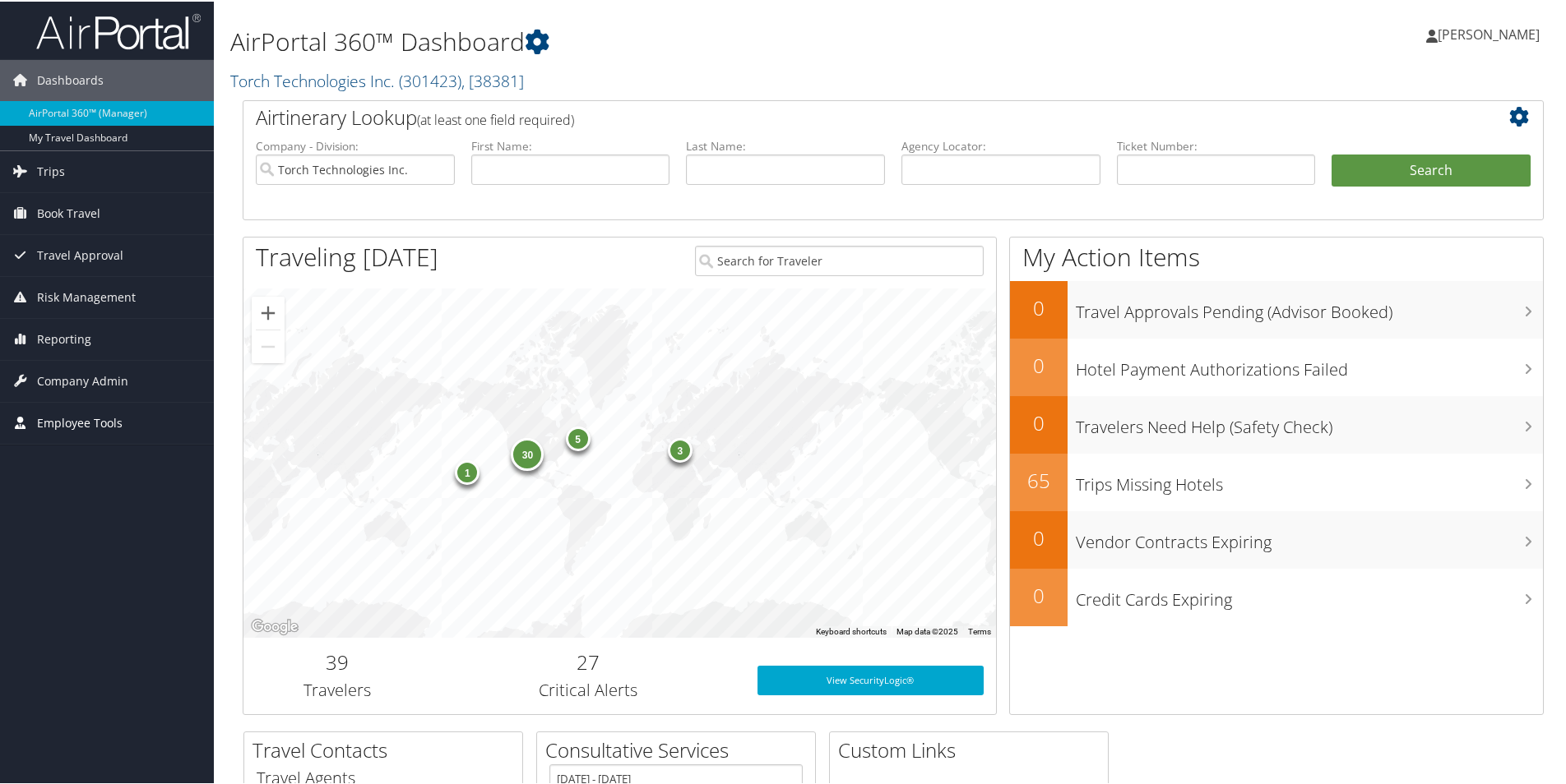
click at [92, 422] on span "Employee Tools" at bounding box center [79, 422] width 85 height 42
click at [42, 457] on link "Help Desk" at bounding box center [107, 454] width 214 height 25
click at [1500, 39] on span "[PERSON_NAME]" at bounding box center [1489, 32] width 102 height 18
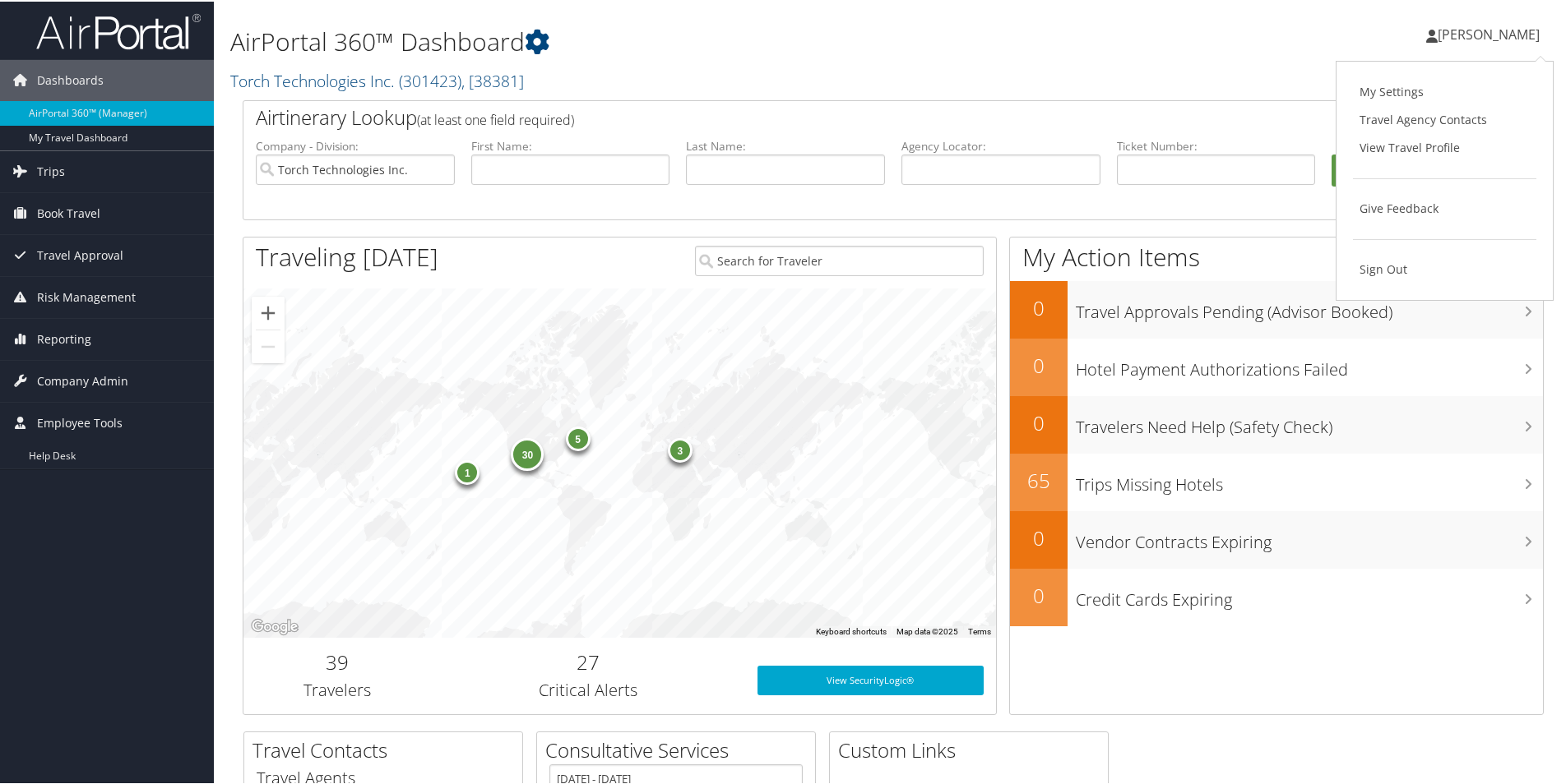
click at [1041, 38] on h1 "AirPortal 360™ Dashboard" at bounding box center [672, 40] width 884 height 35
click at [101, 201] on link "Book Travel" at bounding box center [107, 213] width 214 height 42
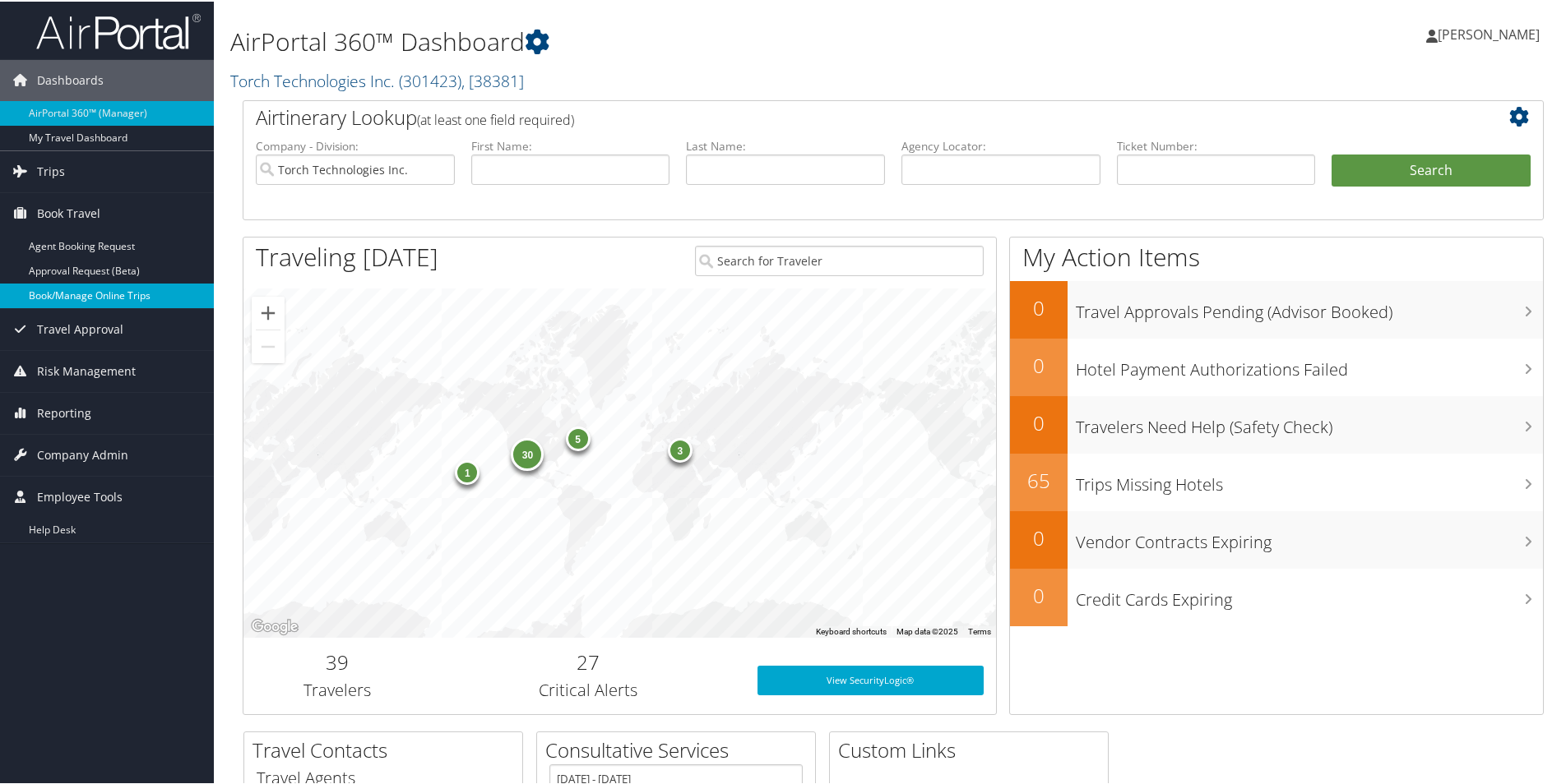
click at [73, 293] on link "Book/Manage Online Trips" at bounding box center [107, 294] width 214 height 25
